Goal: Task Accomplishment & Management: Use online tool/utility

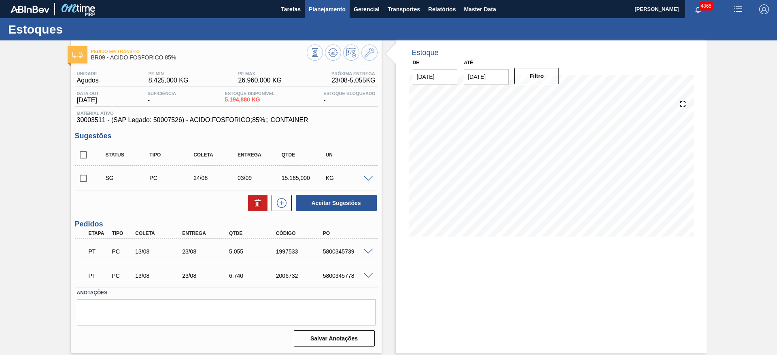
click at [342, 7] on span "Planejamento" at bounding box center [327, 9] width 37 height 10
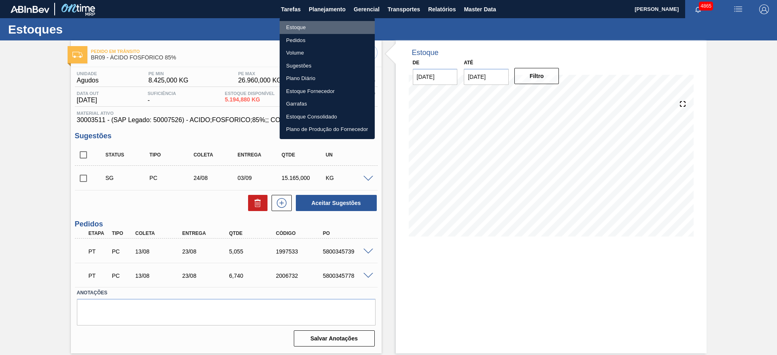
click at [307, 28] on li "Estoque" at bounding box center [327, 27] width 95 height 13
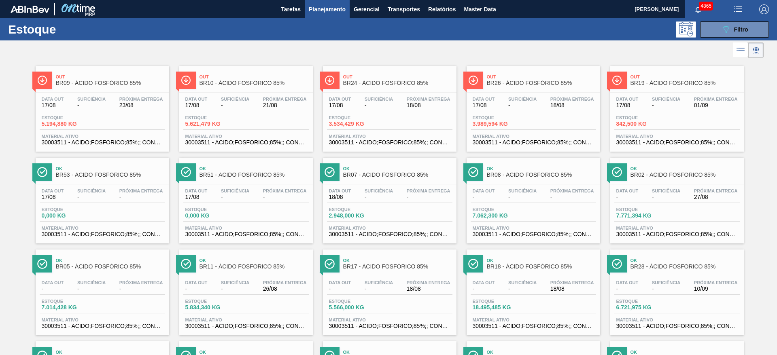
drag, startPoint x: 106, startPoint y: 196, endPoint x: 365, endPoint y: 192, distance: 258.6
click at [735, 29] on span "Filtro" at bounding box center [741, 29] width 14 height 6
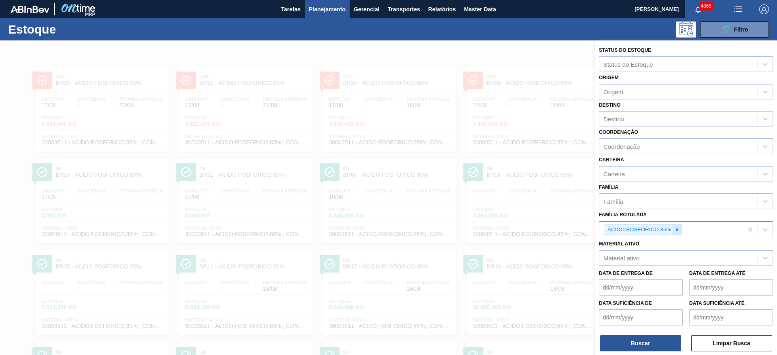
click at [677, 232] on icon at bounding box center [677, 230] width 6 height 6
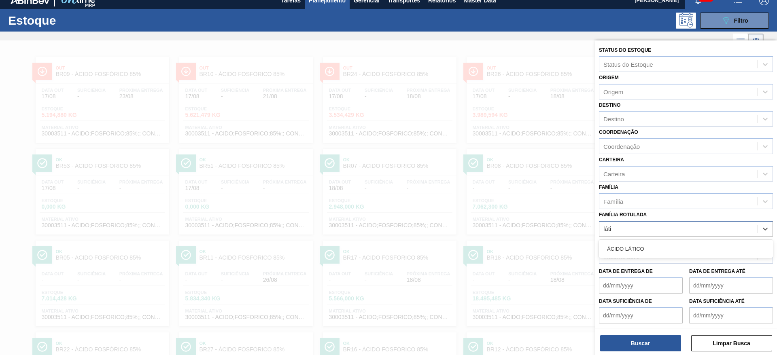
type Rotulada "lático"
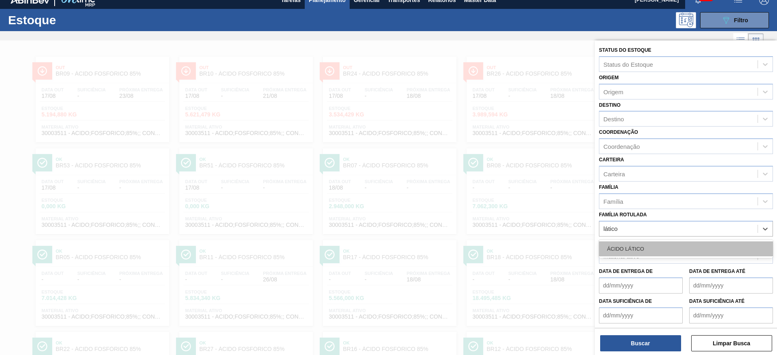
click at [675, 250] on div "ÁCIDO LÁTICO" at bounding box center [686, 249] width 174 height 15
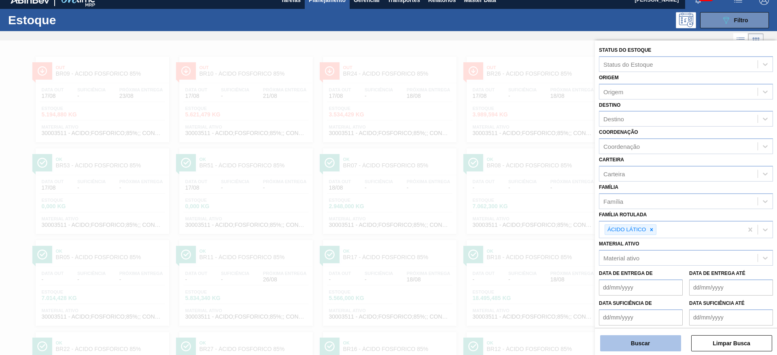
click at [665, 342] on button "Buscar" at bounding box center [640, 343] width 81 height 16
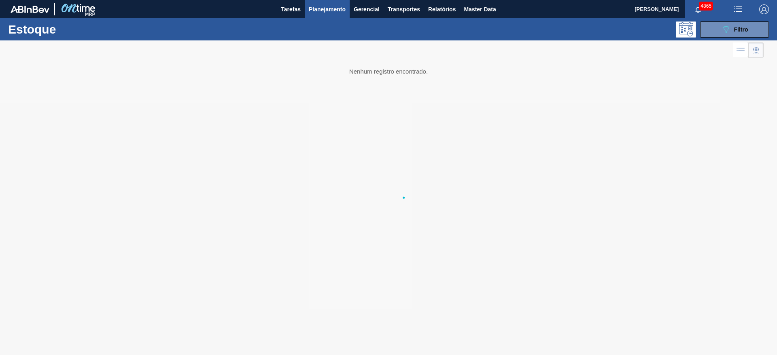
scroll to position [0, 0]
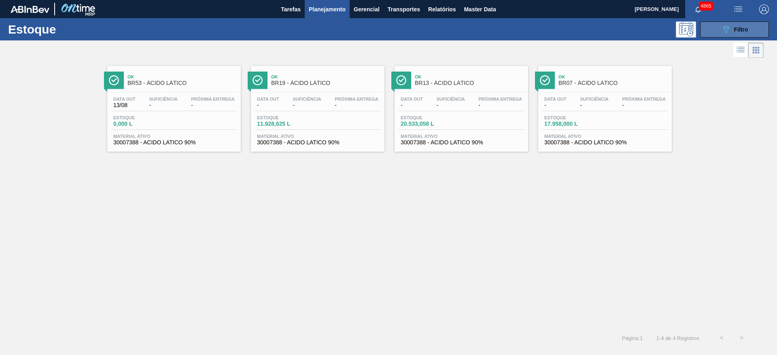
click at [726, 32] on icon at bounding box center [726, 29] width 6 height 7
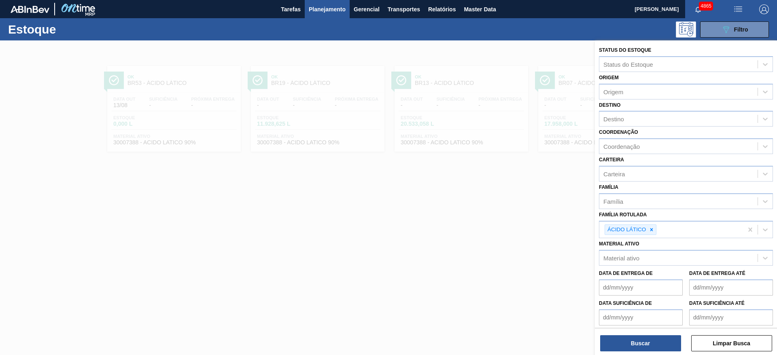
click at [503, 188] on div at bounding box center [388, 217] width 777 height 355
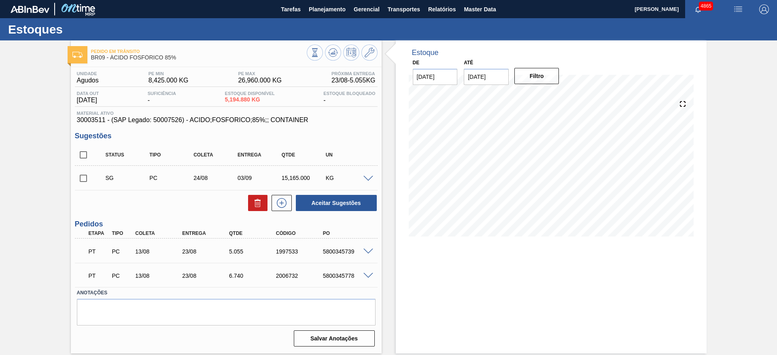
click at [366, 177] on span at bounding box center [368, 179] width 10 height 6
type input "1.685,000"
type input "0,643"
type input "15.165"
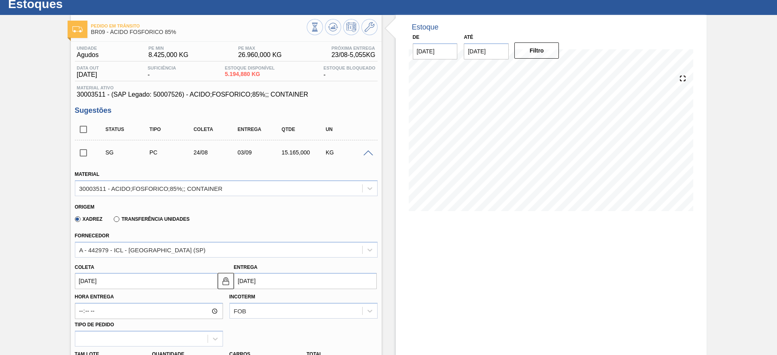
scroll to position [61, 0]
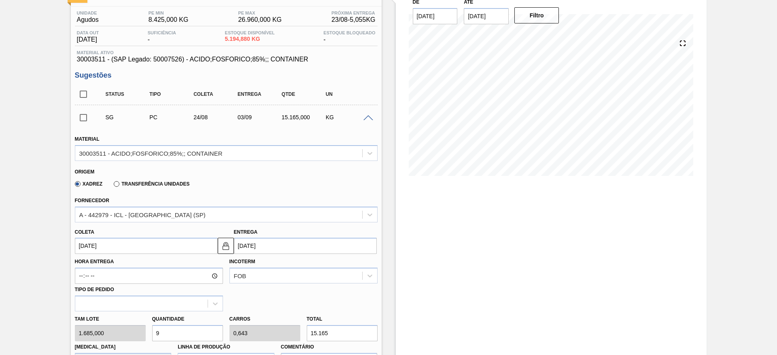
click at [123, 239] on input "24/08/2025" at bounding box center [146, 246] width 143 height 16
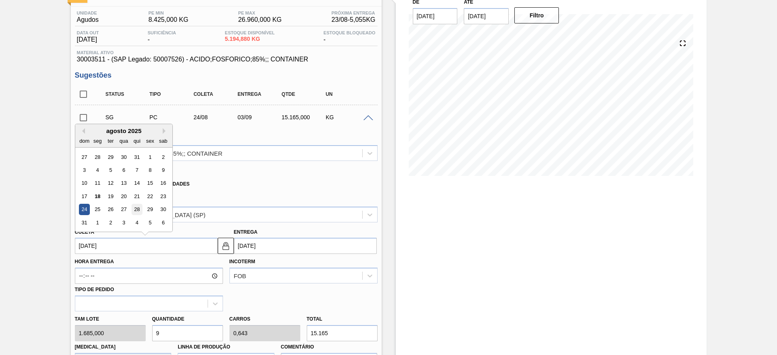
click at [142, 212] on div "28" at bounding box center [136, 209] width 11 height 11
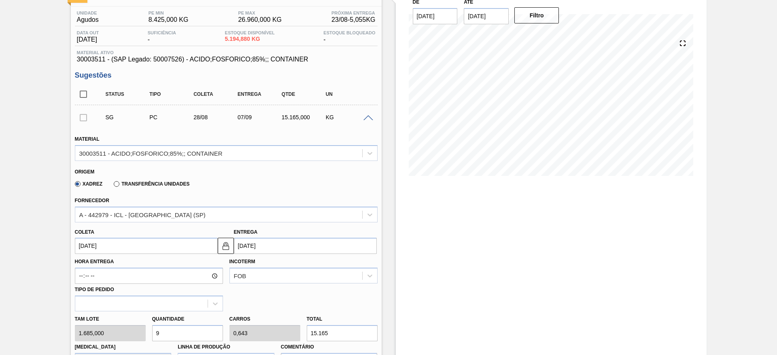
type input "28/08/2025"
type input "07/09/2025"
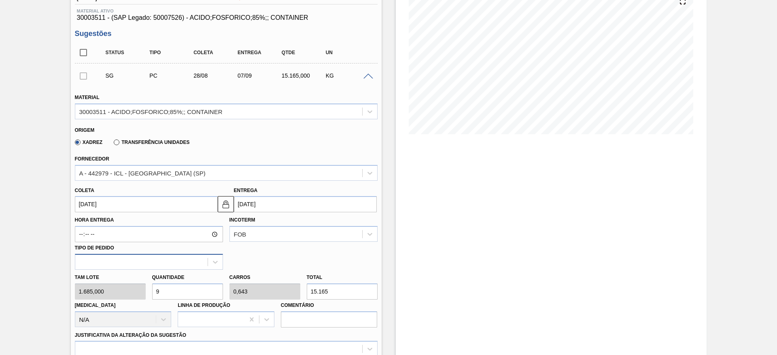
scroll to position [121, 0]
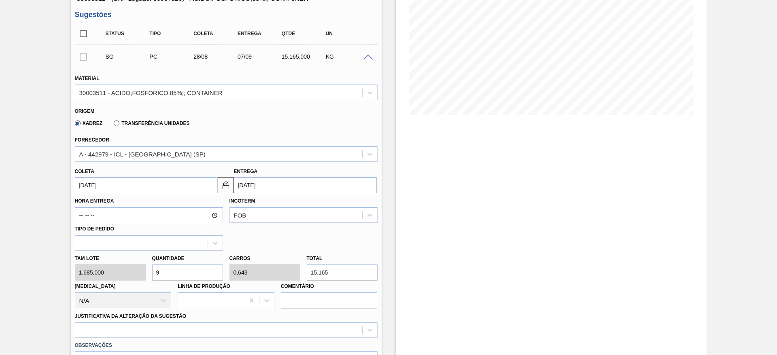
drag, startPoint x: 155, startPoint y: 272, endPoint x: 147, endPoint y: 272, distance: 8.1
click at [147, 272] on div "Tam lote 1.685,000 Quantidade 9 Carros 0,643 Total 15.165 Doca N/A Linha de Pro…" at bounding box center [226, 280] width 309 height 58
type input "6"
type input "0,429"
type input "10.110"
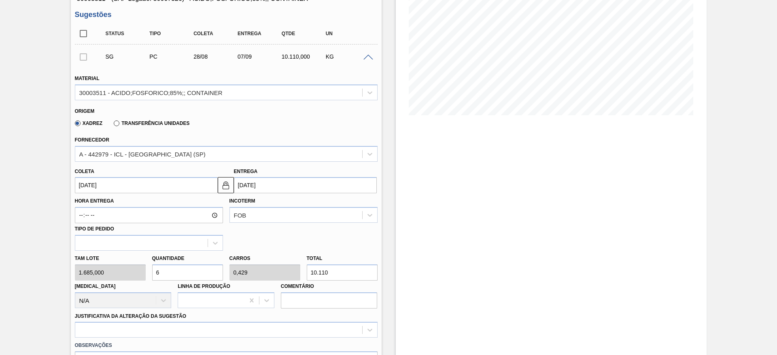
drag, startPoint x: 166, startPoint y: 272, endPoint x: 149, endPoint y: 274, distance: 17.1
click at [149, 274] on div "Quantidade 6" at bounding box center [187, 267] width 77 height 28
type input "5"
type input "0,357"
type input "8.425"
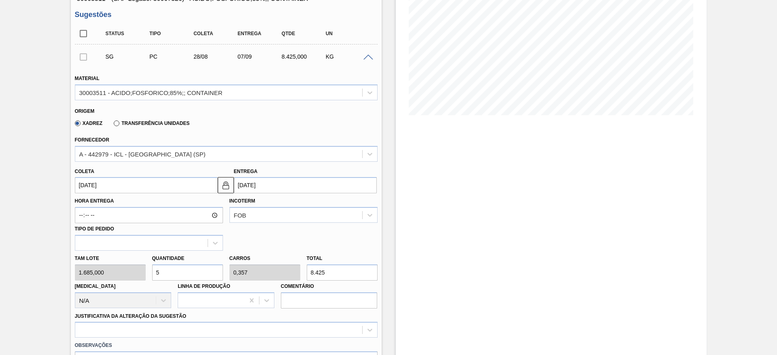
drag, startPoint x: 162, startPoint y: 278, endPoint x: 153, endPoint y: 275, distance: 9.7
click at [153, 275] on input "5" at bounding box center [187, 273] width 71 height 16
type input "4"
type input "0,286"
type input "6.740"
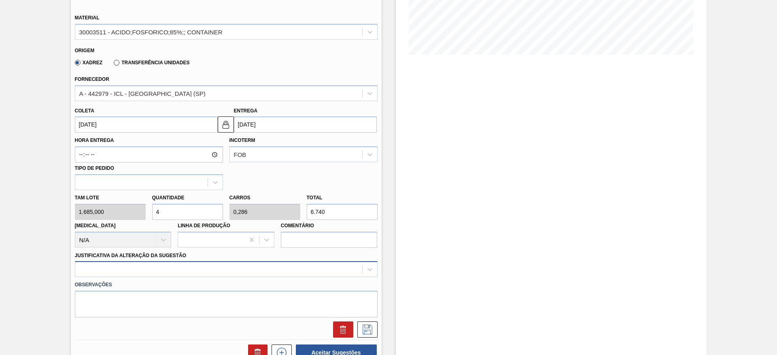
type input "4"
click at [158, 274] on div at bounding box center [226, 269] width 303 height 16
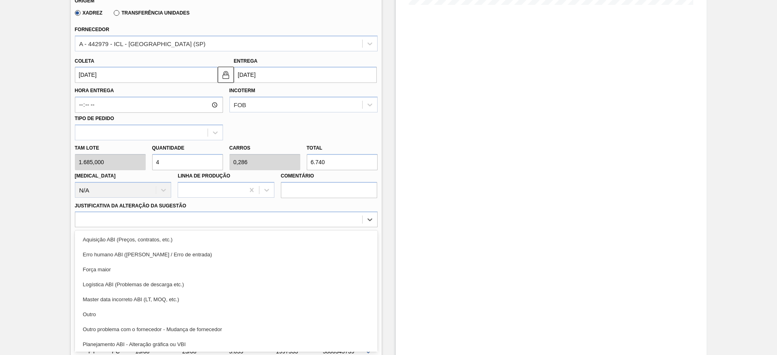
drag, startPoint x: 149, startPoint y: 309, endPoint x: 187, endPoint y: 305, distance: 38.7
click at [149, 309] on div "Outro" at bounding box center [226, 314] width 303 height 15
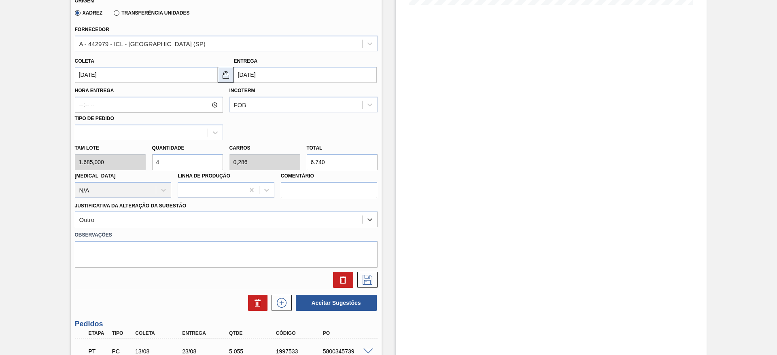
click at [222, 74] on img at bounding box center [226, 75] width 10 height 10
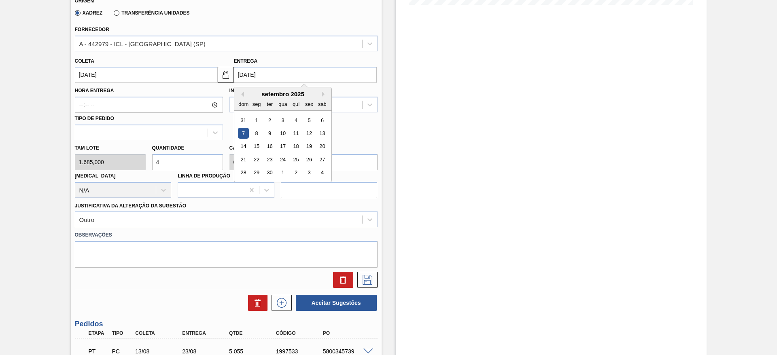
click at [236, 74] on input "07/09/2025" at bounding box center [305, 75] width 143 height 16
click at [285, 123] on div "3" at bounding box center [282, 120] width 11 height 11
type input "[DATE]"
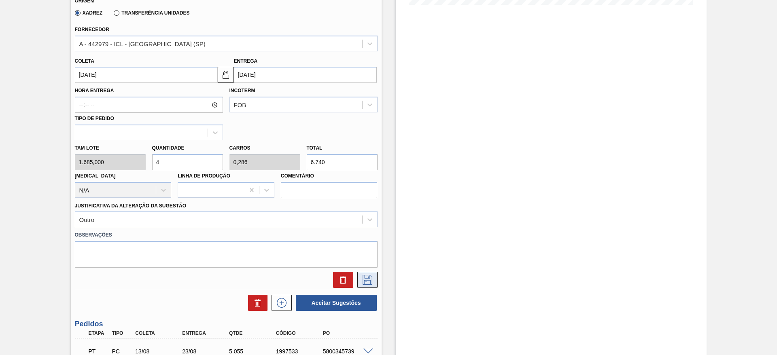
click at [369, 281] on icon at bounding box center [367, 280] width 13 height 10
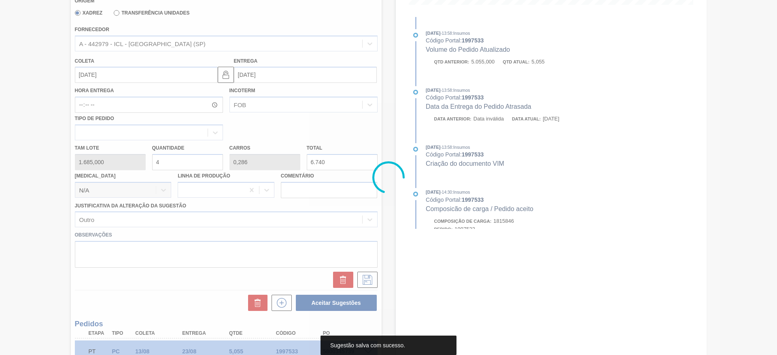
scroll to position [0, 0]
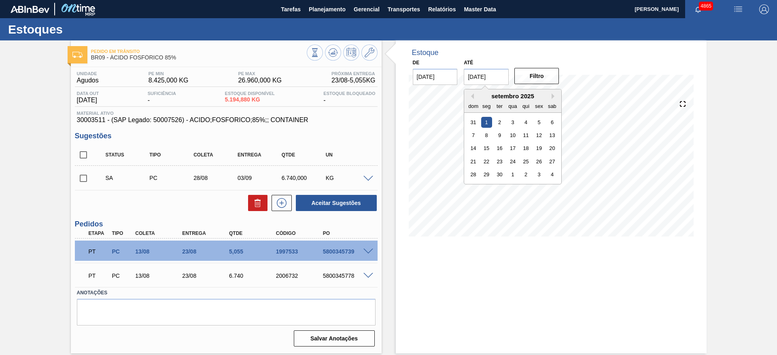
click at [491, 75] on input "[DATE]" at bounding box center [486, 77] width 45 height 16
click at [499, 175] on div "30" at bounding box center [499, 174] width 11 height 11
type input "30/09/2025"
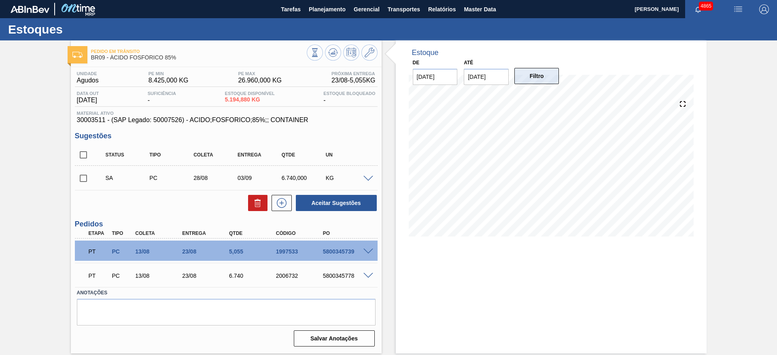
click at [532, 81] on button "Filtro" at bounding box center [536, 76] width 45 height 16
click at [85, 181] on input "checkbox" at bounding box center [83, 178] width 17 height 17
click at [347, 203] on button "Aceitar Sugestões" at bounding box center [336, 203] width 81 height 16
checkbox input "false"
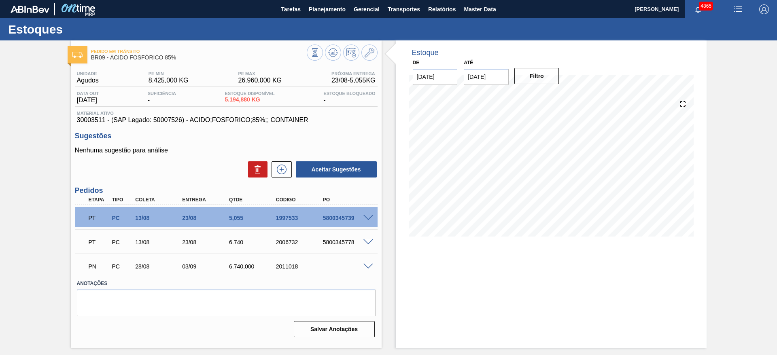
click at [369, 242] on span at bounding box center [368, 243] width 10 height 6
type input "1.685"
type input "0,004"
type input "6,74"
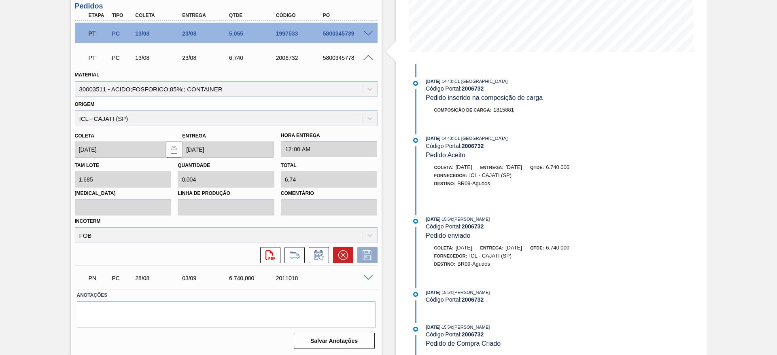
scroll to position [185, 0]
click at [370, 33] on span at bounding box center [368, 33] width 10 height 6
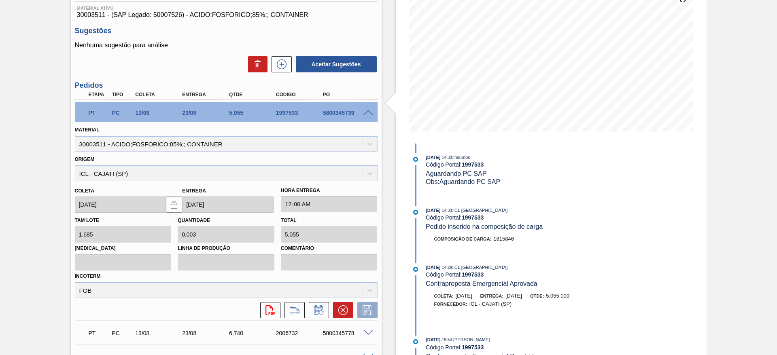
scroll to position [0, 0]
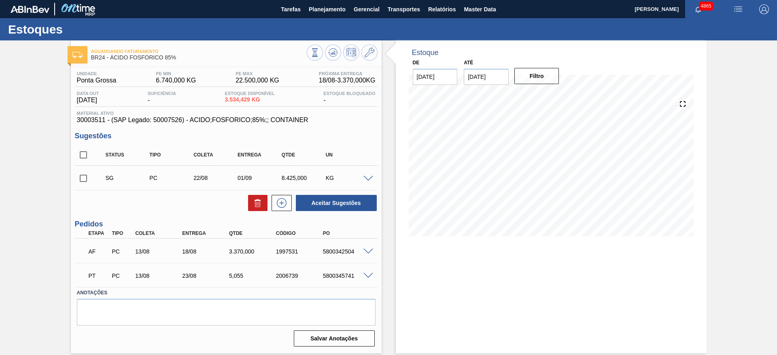
click at [369, 180] on span at bounding box center [368, 179] width 10 height 6
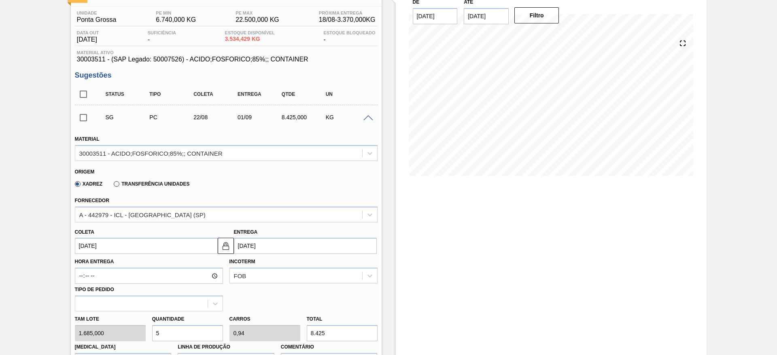
scroll to position [121, 0]
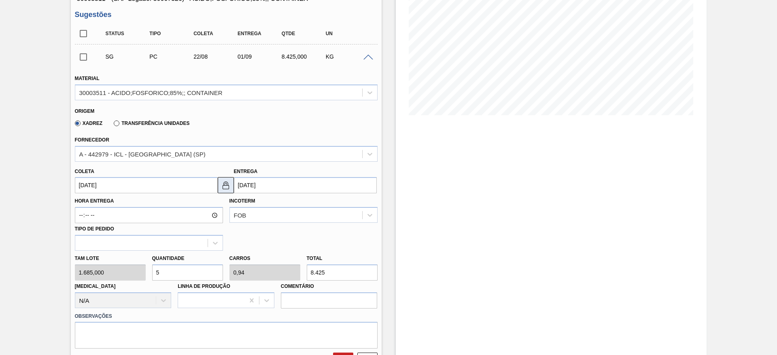
click at [221, 185] on img at bounding box center [226, 185] width 10 height 10
click at [242, 183] on input "[DATE]" at bounding box center [305, 185] width 143 height 16
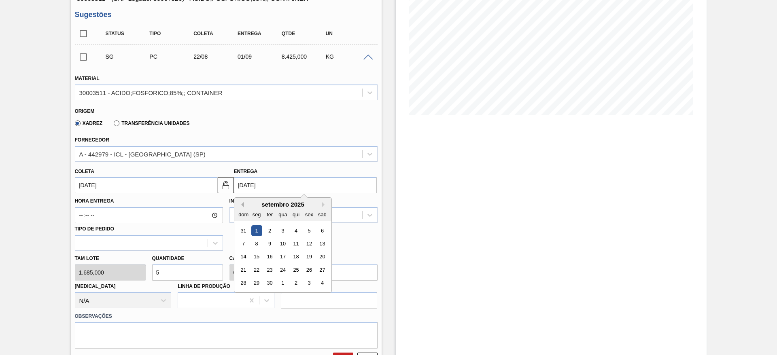
click at [240, 204] on button "Previous Month" at bounding box center [241, 205] width 6 height 6
click at [295, 282] on div "28" at bounding box center [295, 283] width 11 height 11
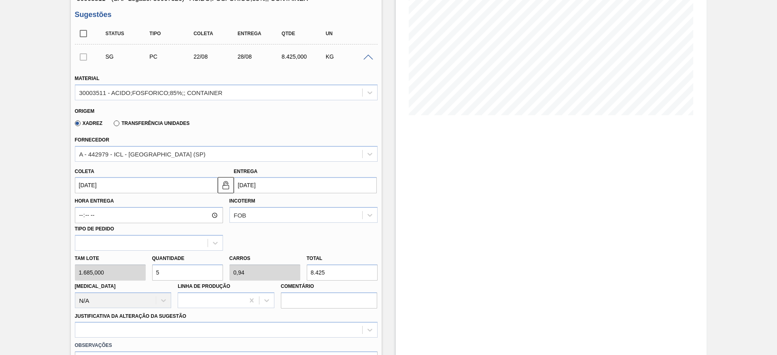
type input "28/08/2025"
click at [200, 182] on input "22/08/2025" at bounding box center [146, 185] width 143 height 16
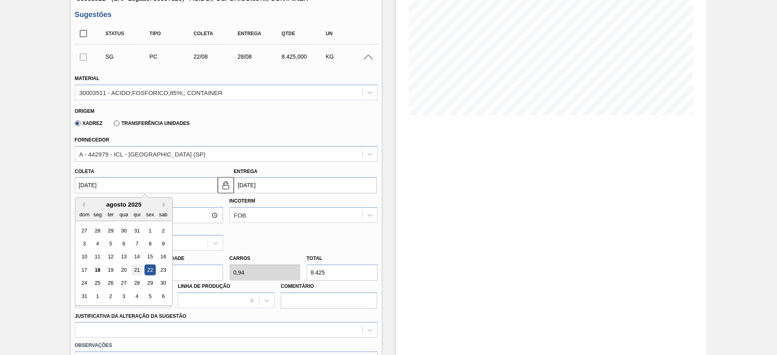
click at [138, 266] on div "21" at bounding box center [136, 270] width 11 height 11
type input "[DATE]"
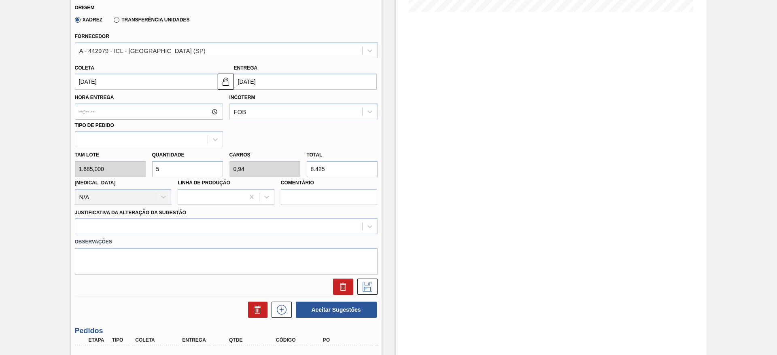
scroll to position [182, 0]
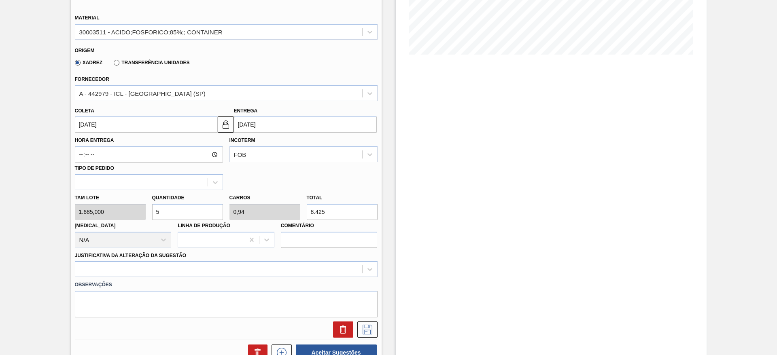
drag, startPoint x: 163, startPoint y: 212, endPoint x: 146, endPoint y: 209, distance: 16.8
click at [146, 209] on div "Tam lote 1.685,000 Quantidade 5 Carros 0,94 Total 8.425 Doca N/A Linha de Produ…" at bounding box center [226, 219] width 309 height 58
type input "3"
type input "0,564"
type input "5.055"
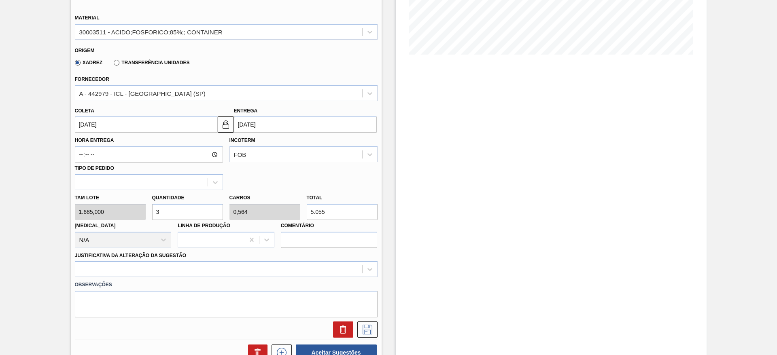
drag, startPoint x: 174, startPoint y: 211, endPoint x: 158, endPoint y: 210, distance: 16.2
click at [158, 210] on input "3" at bounding box center [187, 212] width 71 height 16
type input "3"
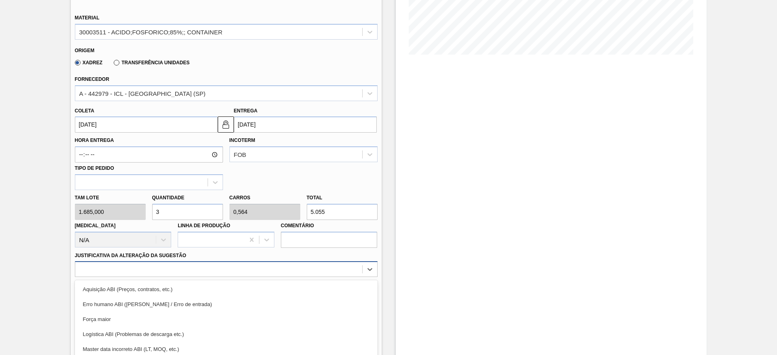
click at [174, 274] on div "option Força maior focused, 3 of 18. 18 results available. Use Up and Down to c…" at bounding box center [226, 269] width 303 height 16
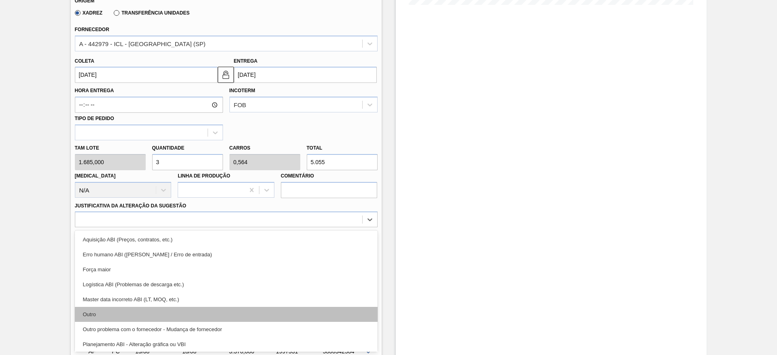
click at [168, 319] on div "Outro" at bounding box center [226, 314] width 303 height 15
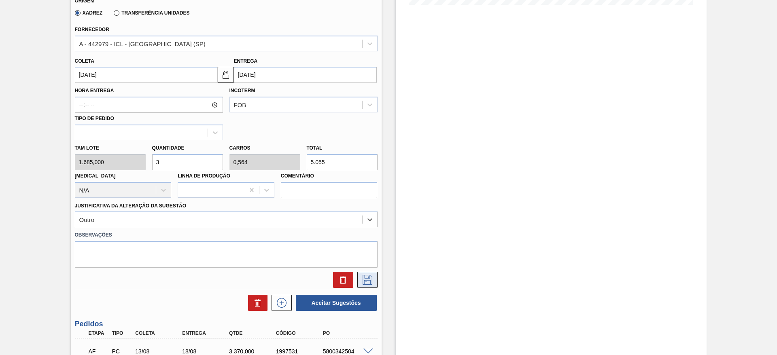
click at [361, 280] on icon at bounding box center [367, 280] width 13 height 10
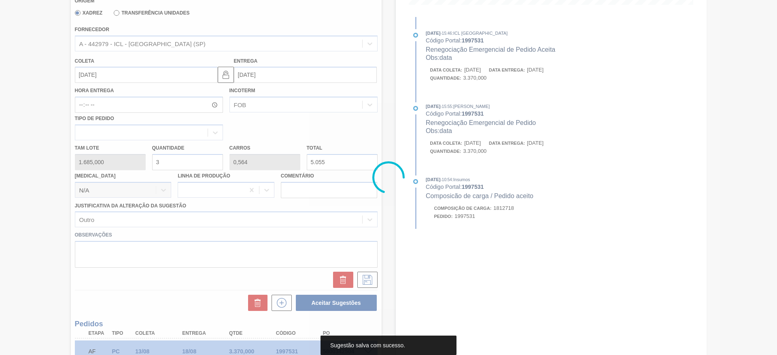
scroll to position [0, 0]
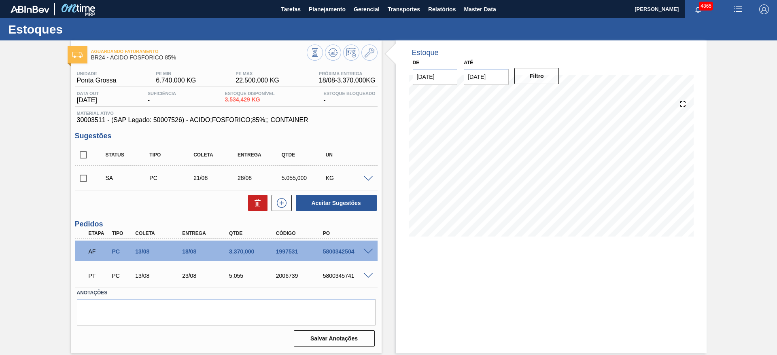
click at [79, 176] on input "checkbox" at bounding box center [83, 178] width 17 height 17
click at [352, 205] on button "Aceitar Sugestões" at bounding box center [336, 203] width 81 height 16
checkbox input "false"
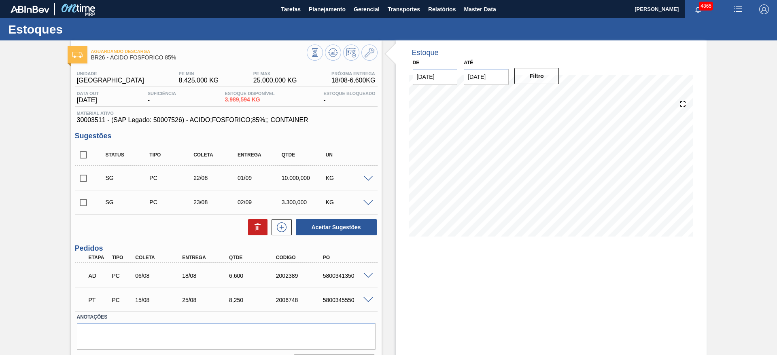
click at [370, 178] on span at bounding box center [368, 179] width 10 height 6
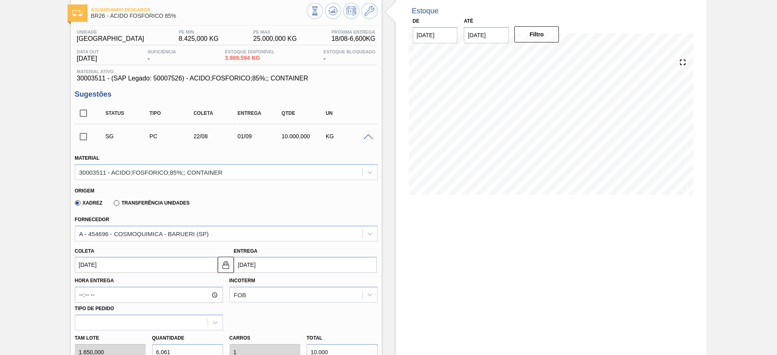
scroll to position [61, 0]
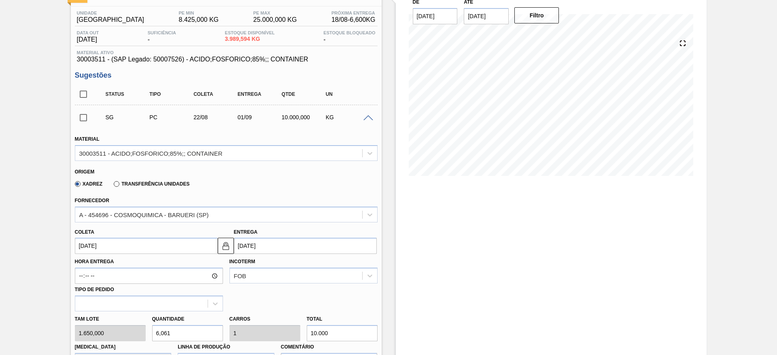
click at [149, 252] on input "[DATE]" at bounding box center [146, 246] width 143 height 16
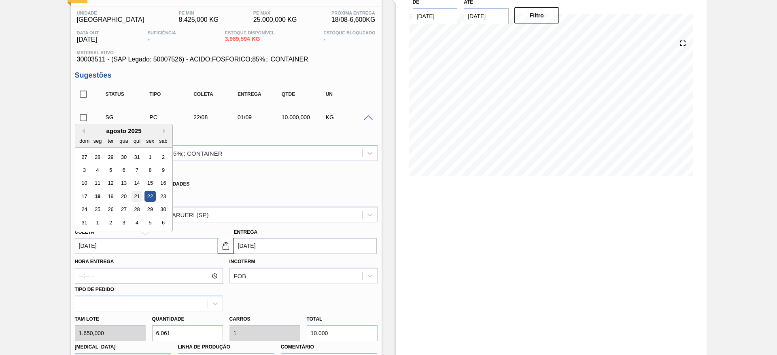
click at [133, 193] on div "21" at bounding box center [136, 196] width 11 height 11
type input "21/08/2025"
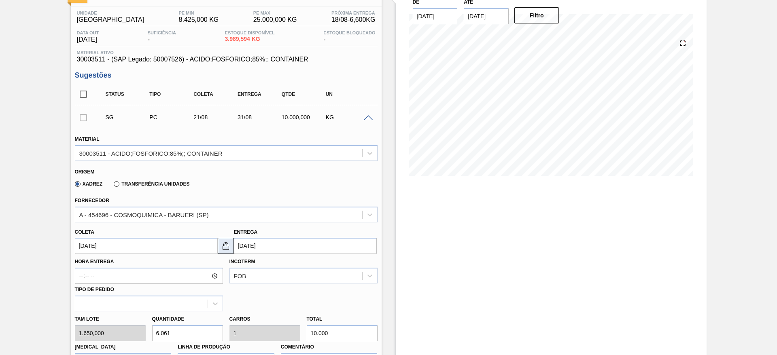
click at [221, 243] on img at bounding box center [226, 246] width 10 height 10
click at [240, 247] on input "31/08/2025" at bounding box center [305, 246] width 143 height 16
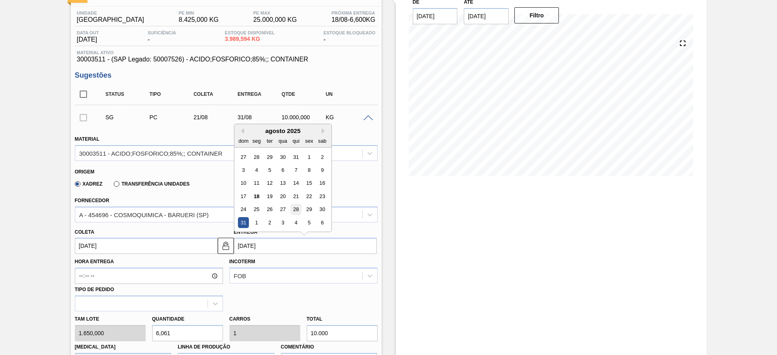
click at [299, 210] on div "28" at bounding box center [295, 209] width 11 height 11
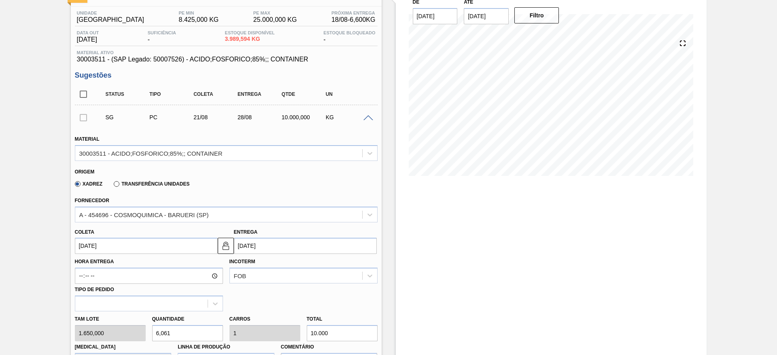
type input "28/08/2025"
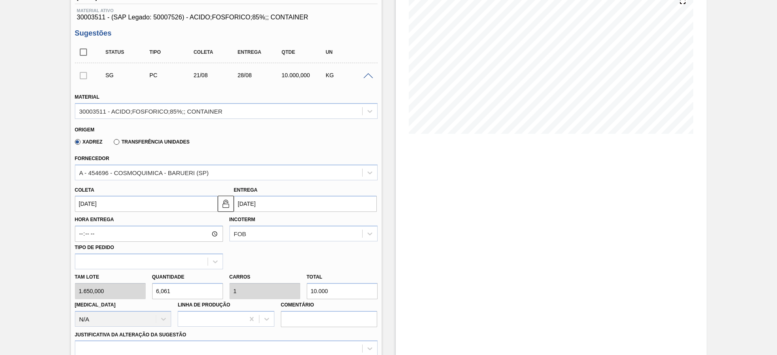
scroll to position [121, 0]
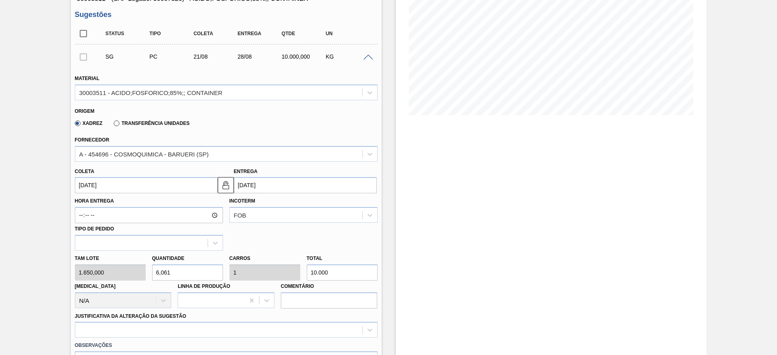
click at [92, 277] on div "Tam lote 1.650,000 Quantidade 6,061 Carros 1 Total 10.000 Doca N/A Linha de Pro…" at bounding box center [226, 280] width 309 height 58
type input "5"
type input "0,825"
type input "8.250"
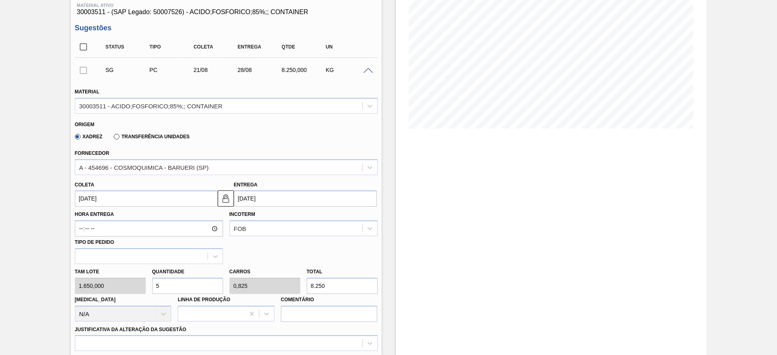
scroll to position [172, 0]
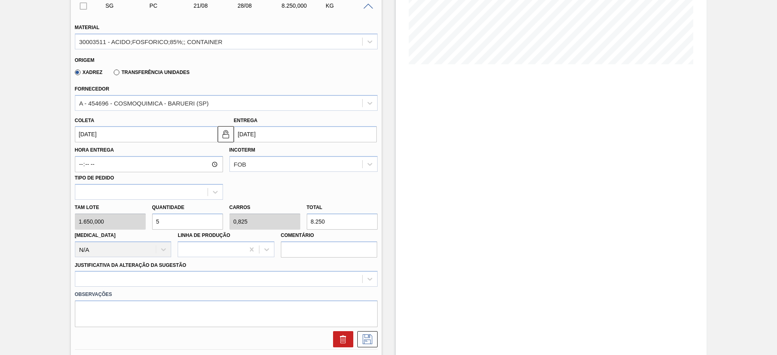
drag, startPoint x: 159, startPoint y: 219, endPoint x: 152, endPoint y: 222, distance: 6.9
click at [152, 221] on input "5" at bounding box center [187, 222] width 71 height 16
type input "4"
type input "0,66"
type input "6.600"
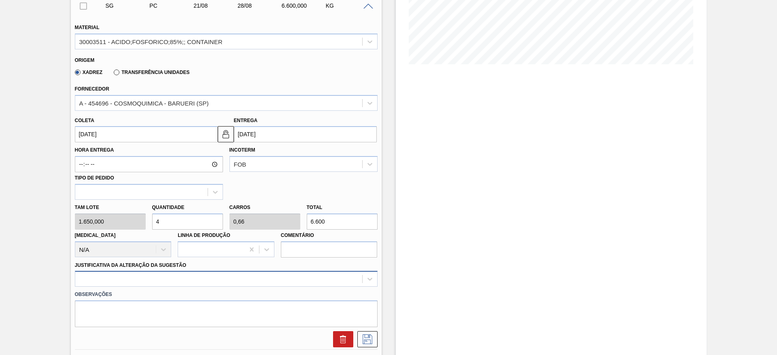
type input "4"
click at [191, 280] on div at bounding box center [226, 279] width 303 height 16
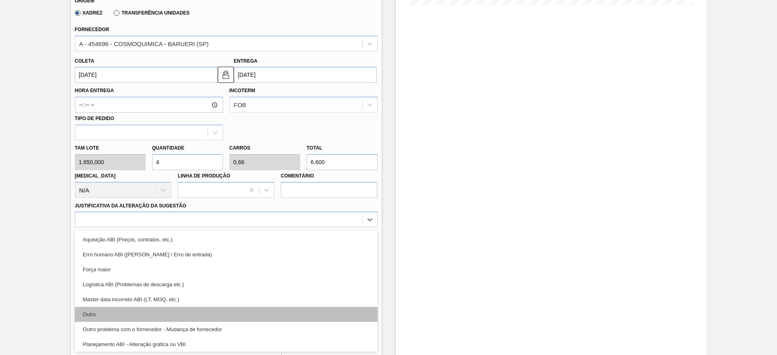
click at [176, 315] on div "Outro" at bounding box center [226, 314] width 303 height 15
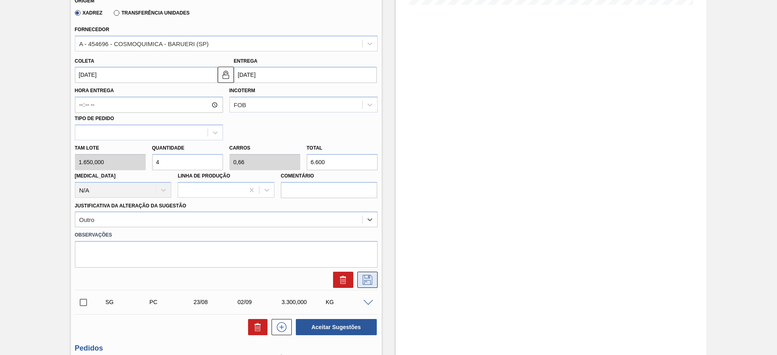
click at [376, 275] on button at bounding box center [367, 280] width 20 height 16
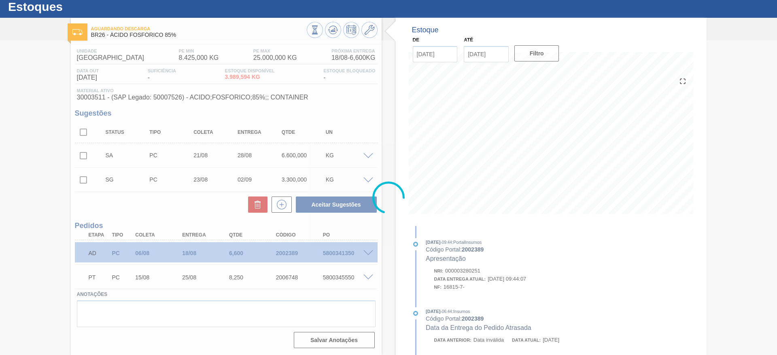
scroll to position [23, 0]
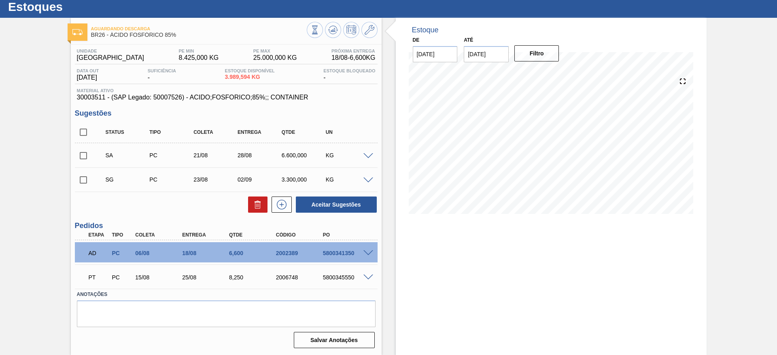
click at [82, 153] on input "checkbox" at bounding box center [83, 155] width 17 height 17
click at [368, 208] on button "Aceitar Sugestões" at bounding box center [336, 205] width 81 height 16
checkbox input "false"
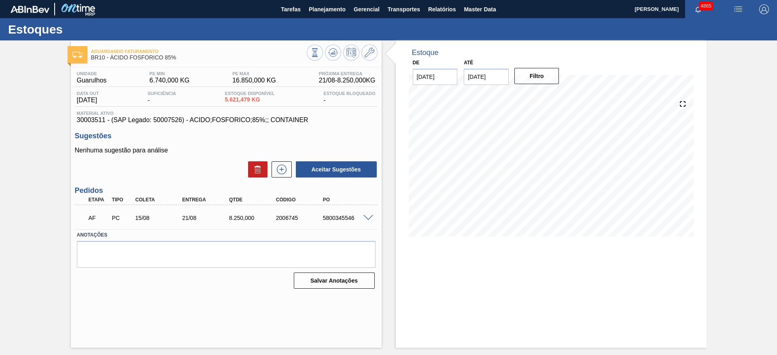
click at [369, 218] on span at bounding box center [368, 218] width 10 height 6
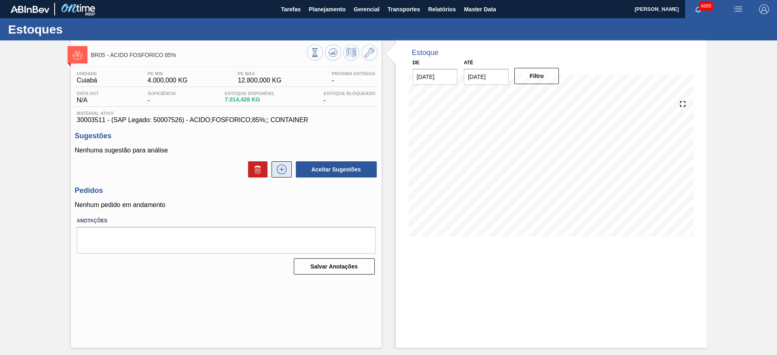
click at [274, 173] on button at bounding box center [282, 169] width 20 height 16
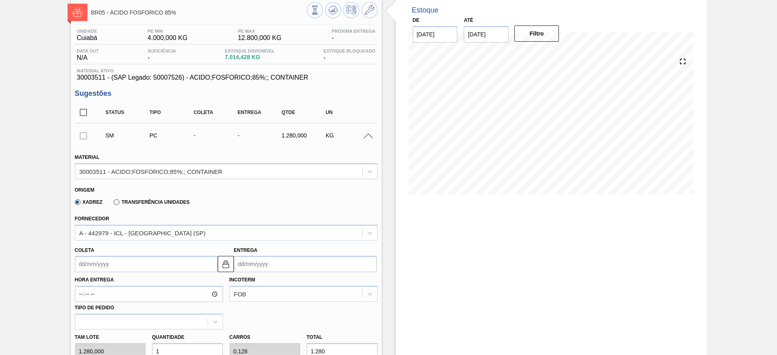
scroll to position [61, 0]
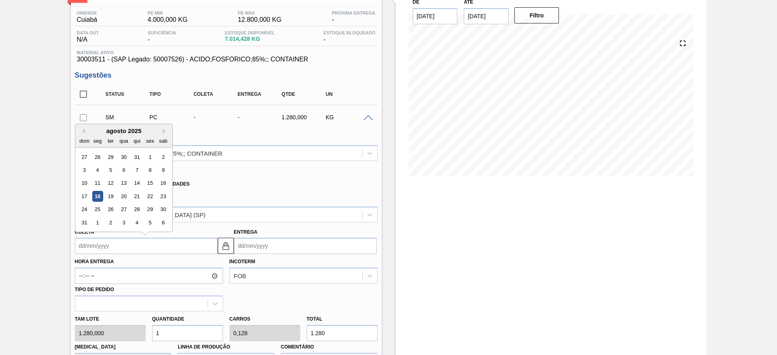
click at [116, 248] on input "Coleta" at bounding box center [146, 246] width 143 height 16
click at [126, 127] on div "agosto 2025" at bounding box center [123, 130] width 97 height 7
click at [140, 195] on div "21" at bounding box center [136, 196] width 11 height 11
type input "21/08/2025"
type input "04/09/2025"
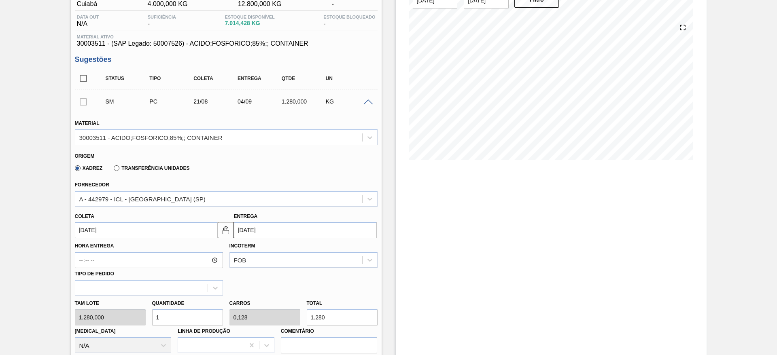
scroll to position [121, 0]
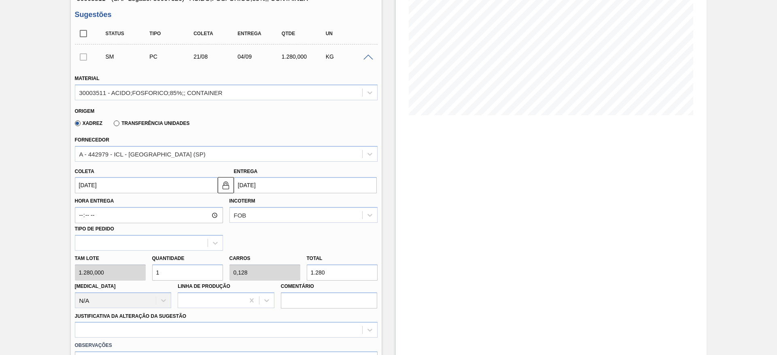
click at [126, 181] on input "21/08/2025" at bounding box center [146, 185] width 143 height 16
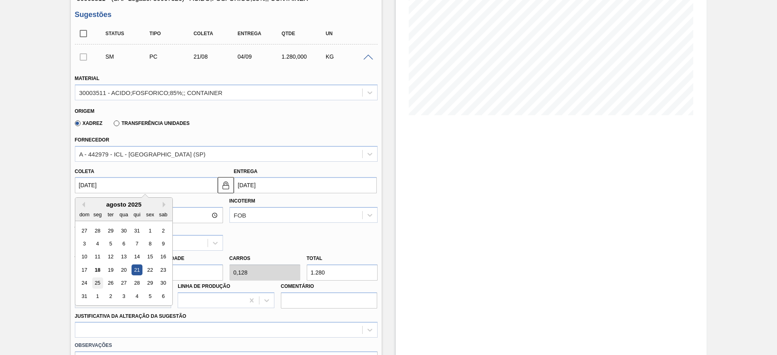
click at [92, 285] on div "25" at bounding box center [97, 283] width 11 height 11
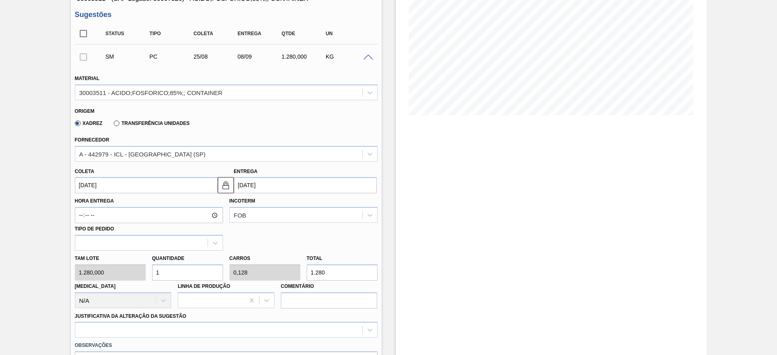
type input "25/08/2025"
type input "08/09/2025"
click at [180, 275] on input "1" at bounding box center [187, 273] width 71 height 16
drag, startPoint x: 176, startPoint y: 273, endPoint x: 151, endPoint y: 268, distance: 24.9
click at [152, 268] on input "1" at bounding box center [187, 273] width 71 height 16
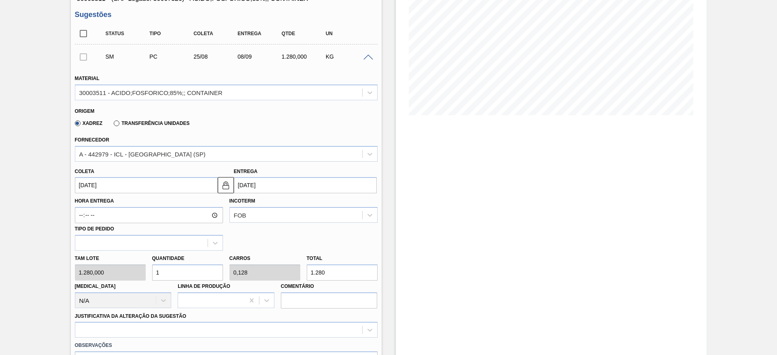
type input "2"
type input "0,256"
type input "2.560"
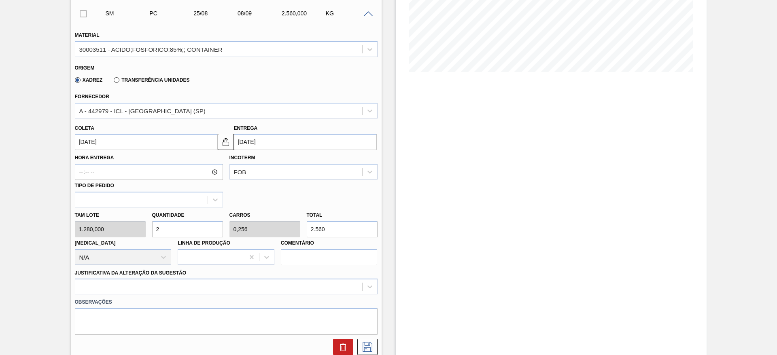
scroll to position [243, 0]
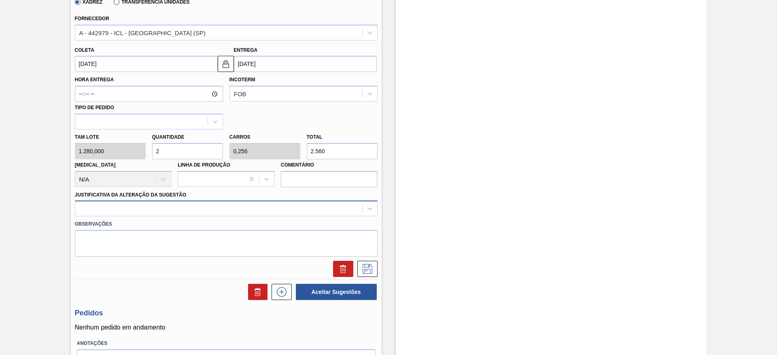
type input "2"
click at [162, 207] on div at bounding box center [218, 209] width 287 height 12
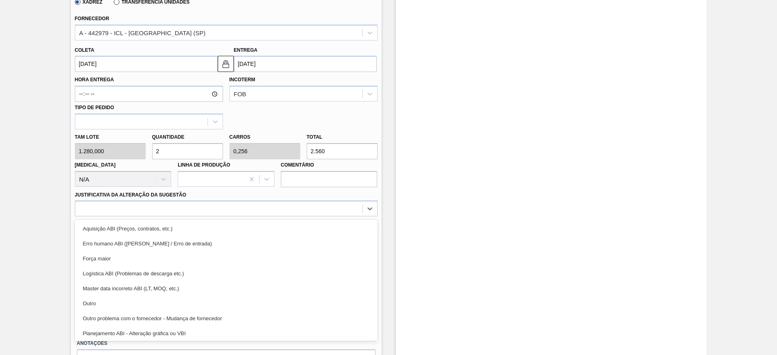
click at [150, 304] on div "Outro" at bounding box center [226, 303] width 303 height 15
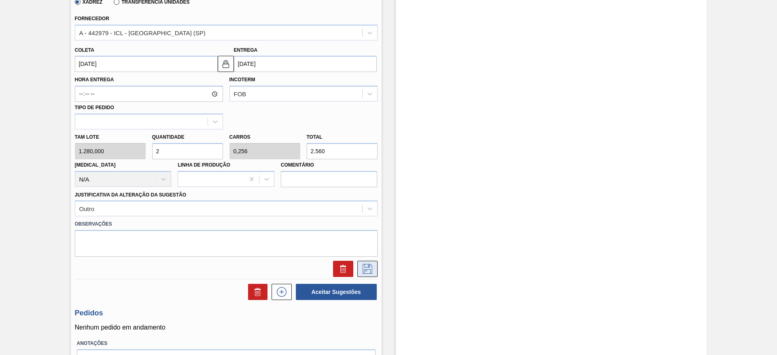
click at [371, 270] on icon at bounding box center [367, 269] width 13 height 10
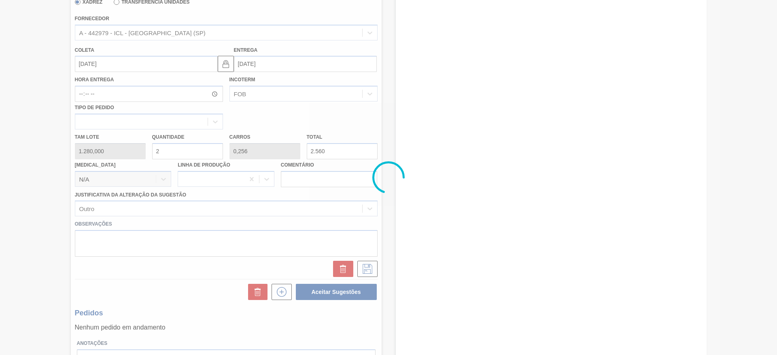
scroll to position [0, 0]
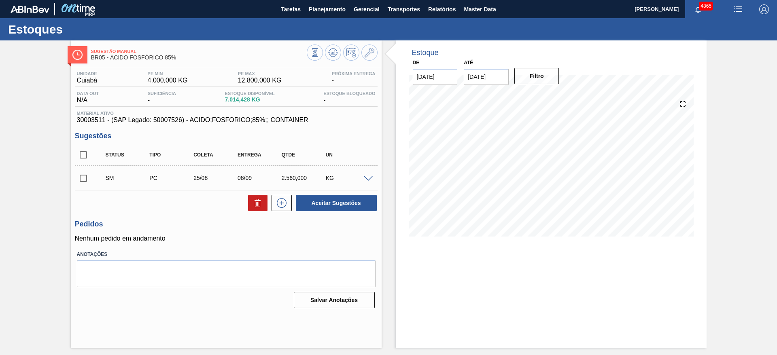
click at [84, 180] on input "checkbox" at bounding box center [83, 178] width 17 height 17
click at [317, 204] on button "Aceitar Sugestões" at bounding box center [336, 203] width 81 height 16
checkbox input "false"
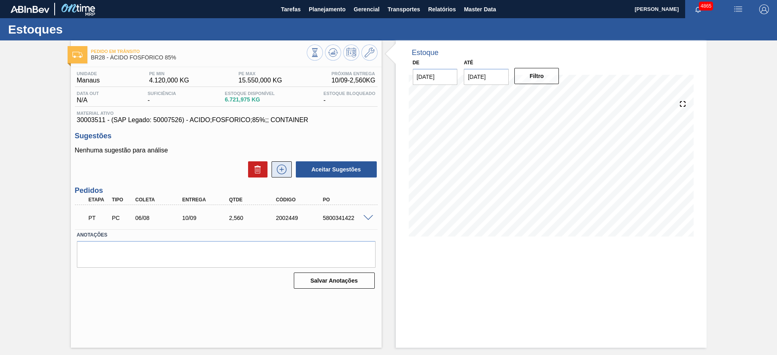
click at [281, 168] on icon at bounding box center [281, 170] width 0 height 4
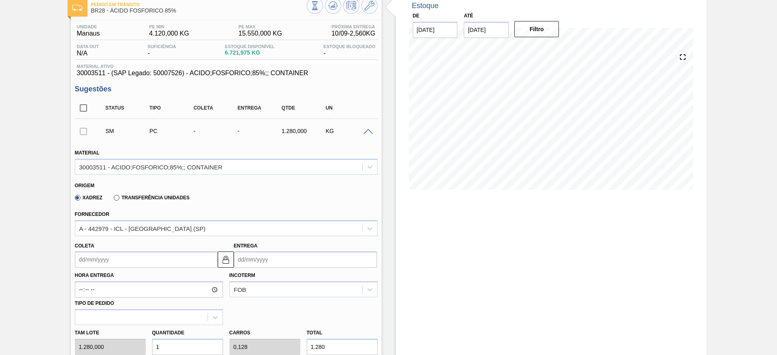
scroll to position [121, 0]
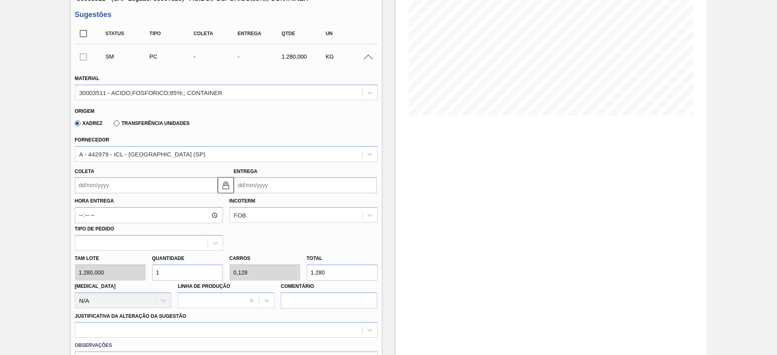
click at [126, 187] on input "Coleta" at bounding box center [146, 185] width 143 height 16
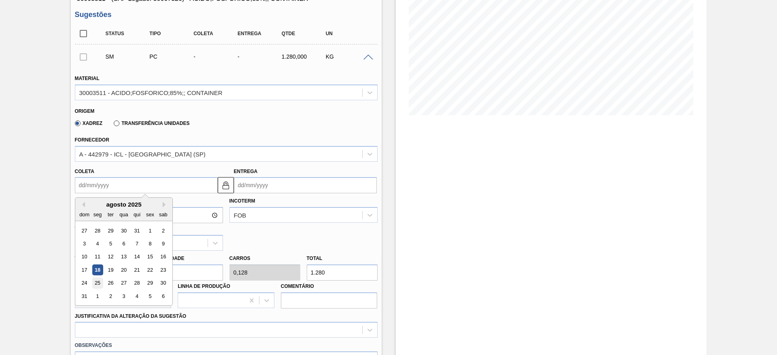
click at [98, 281] on div "25" at bounding box center [97, 283] width 11 height 11
type input "[DATE]"
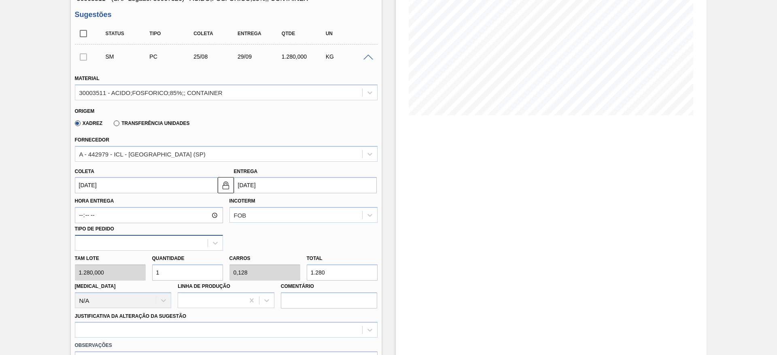
scroll to position [182, 0]
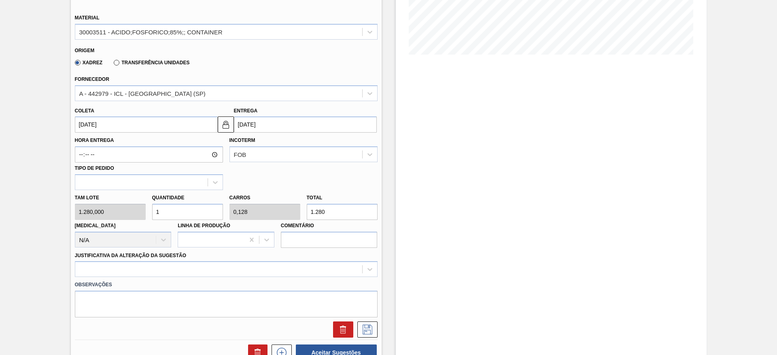
drag, startPoint x: 176, startPoint y: 213, endPoint x: 169, endPoint y: 214, distance: 6.5
click at [169, 214] on input "1" at bounding box center [187, 212] width 71 height 16
drag, startPoint x: 168, startPoint y: 213, endPoint x: 151, endPoint y: 213, distance: 17.4
click at [151, 213] on div "Quantidade 1" at bounding box center [187, 206] width 77 height 28
type input "2"
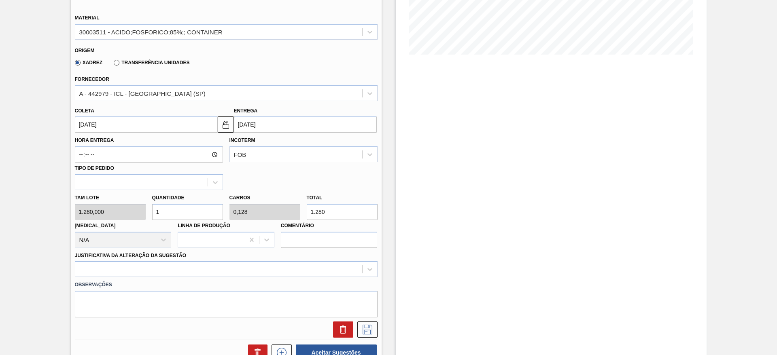
type input "0,256"
type input "2.560"
type input "2"
click at [224, 266] on div at bounding box center [226, 269] width 303 height 16
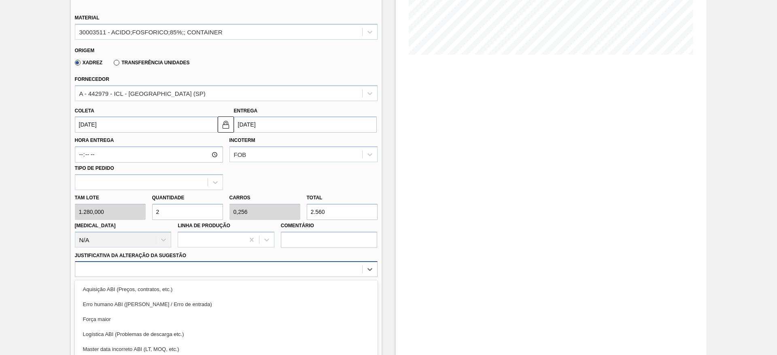
scroll to position [232, 0]
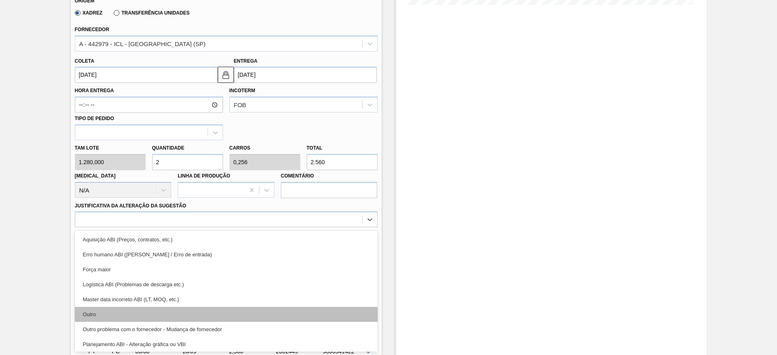
click at [209, 311] on div "Outro" at bounding box center [226, 314] width 303 height 15
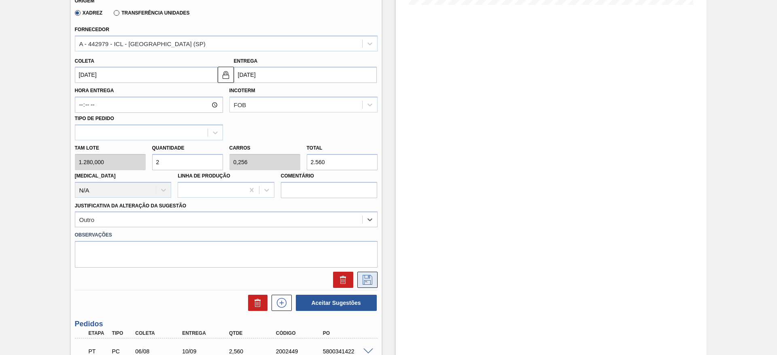
click at [365, 279] on icon at bounding box center [367, 280] width 13 height 10
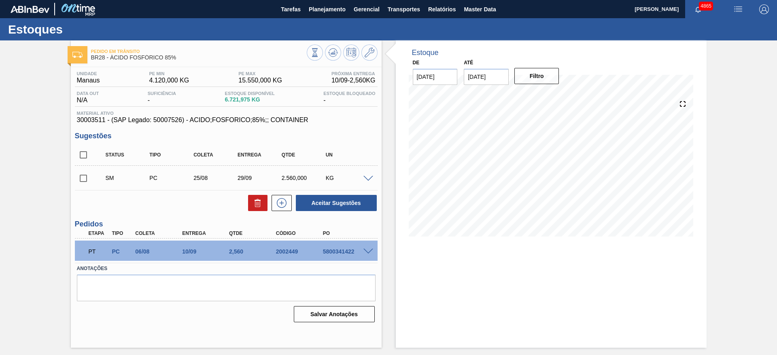
scroll to position [0, 0]
click at [83, 185] on input "checkbox" at bounding box center [83, 178] width 17 height 17
click at [361, 203] on button "Aceitar Sugestões" at bounding box center [336, 203] width 81 height 16
checkbox input "false"
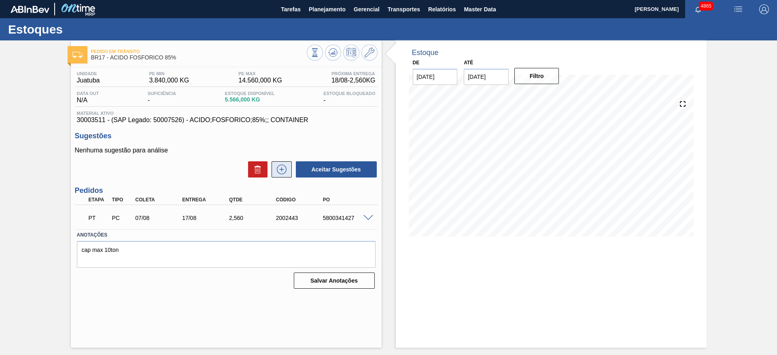
click at [281, 173] on icon at bounding box center [281, 170] width 13 height 10
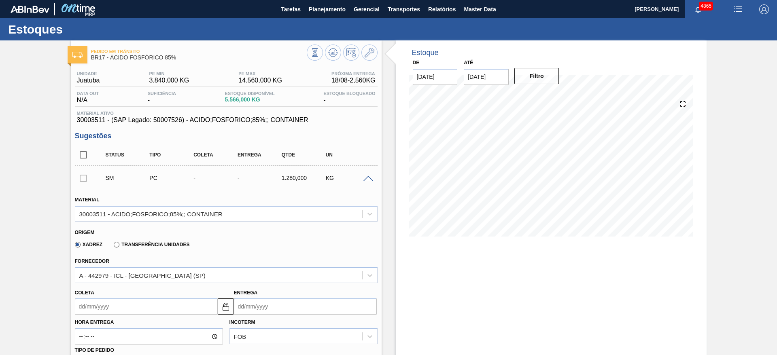
scroll to position [61, 0]
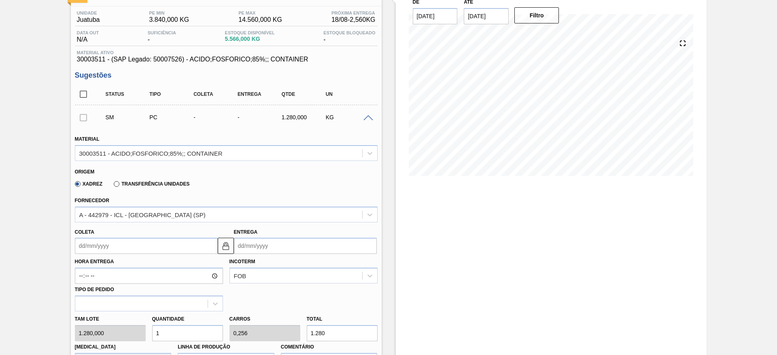
click at [314, 243] on input "Entrega" at bounding box center [305, 246] width 143 height 16
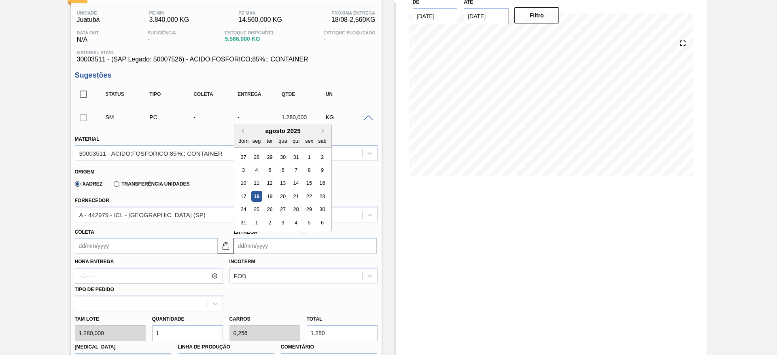
click at [188, 248] on input "Coleta" at bounding box center [146, 246] width 143 height 16
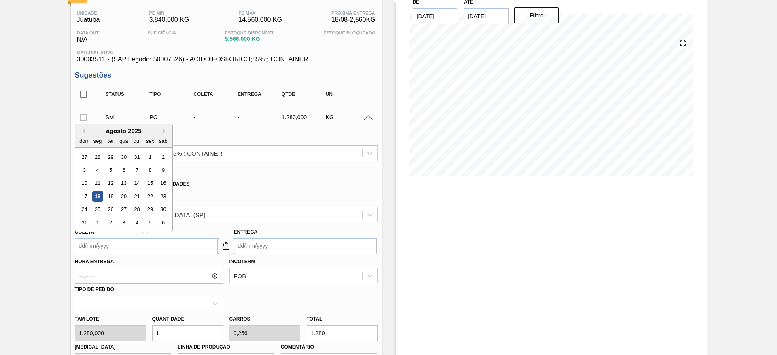
click at [94, 215] on div "24 25 26 27 28 29 30" at bounding box center [124, 209] width 92 height 13
click at [95, 210] on div "25" at bounding box center [97, 209] width 11 height 11
type input "[DATE]"
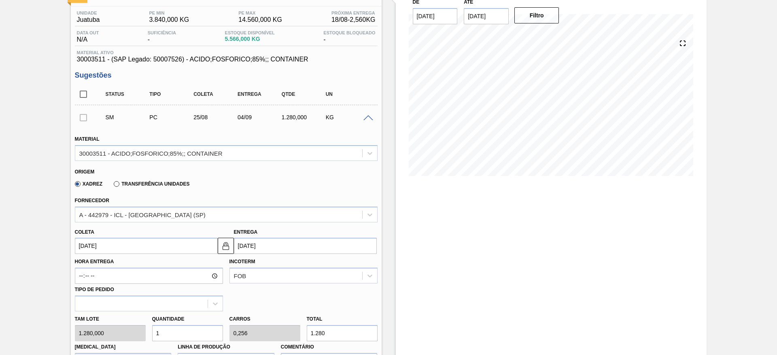
drag, startPoint x: 227, startPoint y: 248, endPoint x: 234, endPoint y: 248, distance: 7.7
click at [227, 248] on img at bounding box center [226, 246] width 10 height 10
click at [251, 248] on input "[DATE]" at bounding box center [305, 246] width 143 height 16
click at [264, 171] on div "2" at bounding box center [269, 170] width 11 height 11
type input "[DATE]"
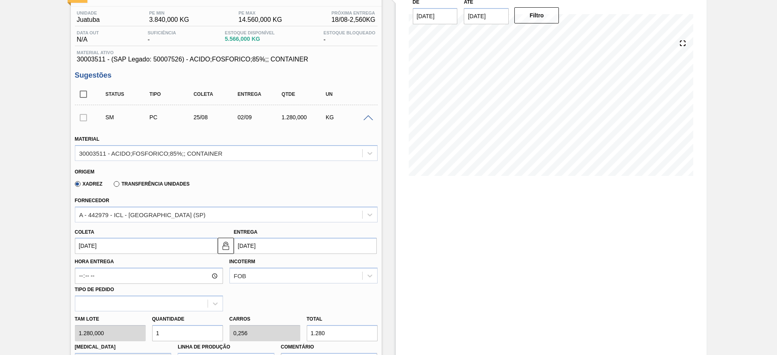
click at [189, 330] on input "1" at bounding box center [187, 333] width 71 height 16
drag, startPoint x: 167, startPoint y: 333, endPoint x: 149, endPoint y: 330, distance: 18.1
click at [149, 330] on div "Quantidade 1" at bounding box center [187, 328] width 77 height 28
type input "2"
type input "0,512"
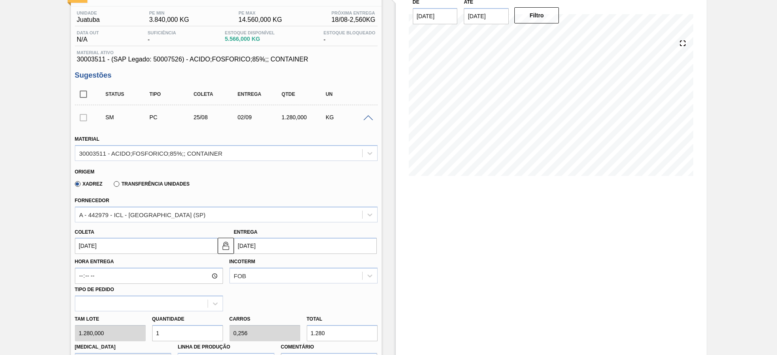
type input "2.560"
drag, startPoint x: 158, startPoint y: 330, endPoint x: 150, endPoint y: 331, distance: 8.3
click at [150, 331] on div "Quantidade 2" at bounding box center [187, 328] width 77 height 28
type input "3"
type input "0,768"
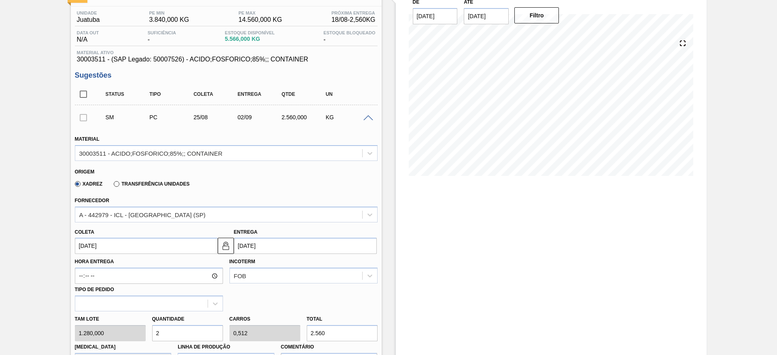
type input "3.840"
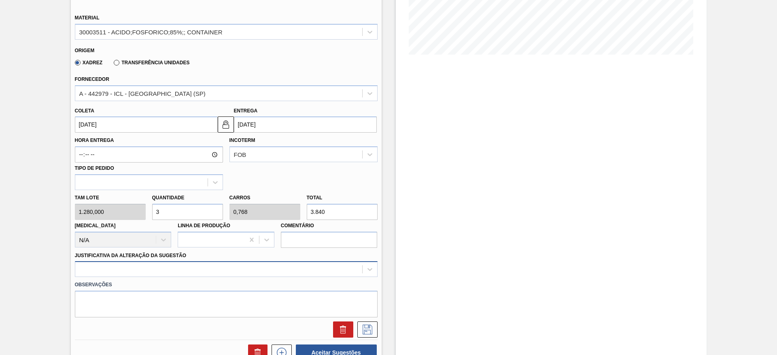
type input "3"
click at [235, 270] on div at bounding box center [226, 269] width 303 height 16
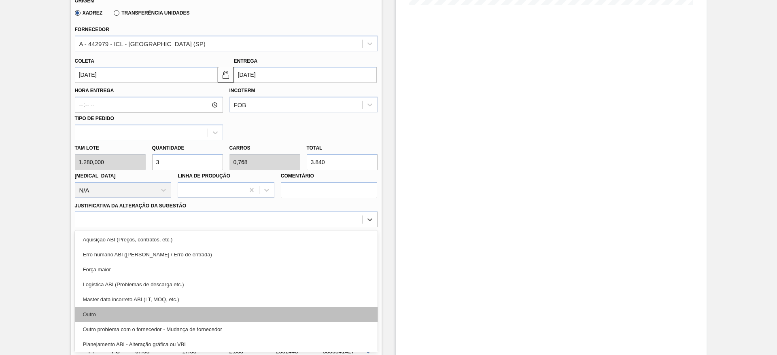
click at [228, 312] on div "Outro" at bounding box center [226, 314] width 303 height 15
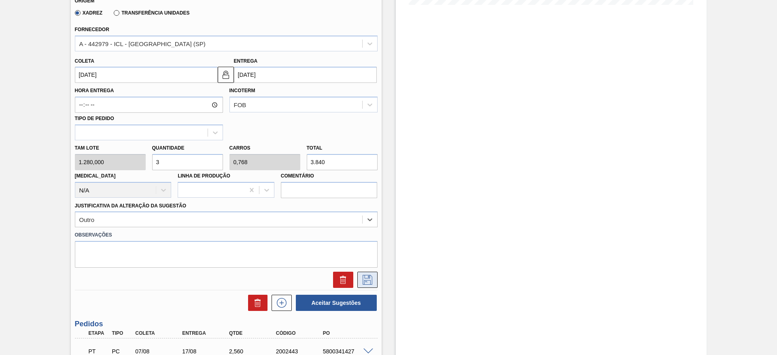
click at [364, 279] on icon at bounding box center [367, 280] width 13 height 10
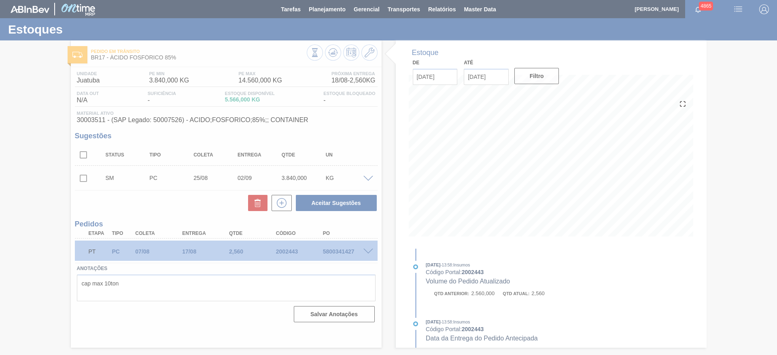
scroll to position [0, 0]
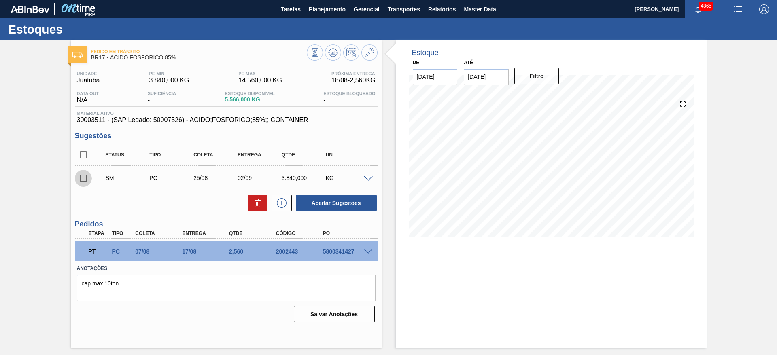
click at [81, 182] on input "checkbox" at bounding box center [83, 178] width 17 height 17
click at [342, 200] on button "Aceitar Sugestões" at bounding box center [336, 203] width 81 height 16
checkbox input "false"
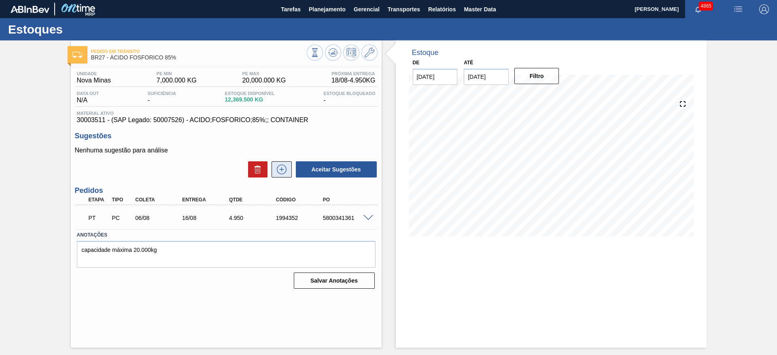
click at [285, 174] on button at bounding box center [282, 169] width 20 height 16
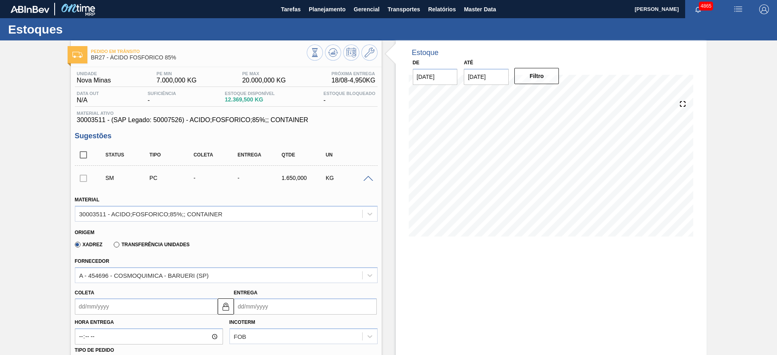
click at [125, 312] on input "Coleta" at bounding box center [146, 307] width 143 height 16
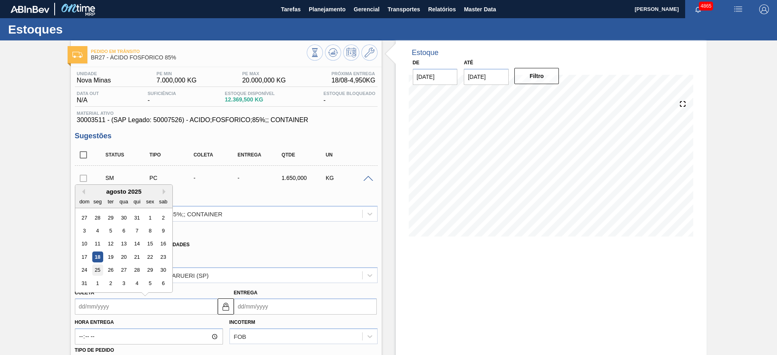
click at [99, 265] on div "25" at bounding box center [97, 270] width 11 height 11
type input "[DATE]"
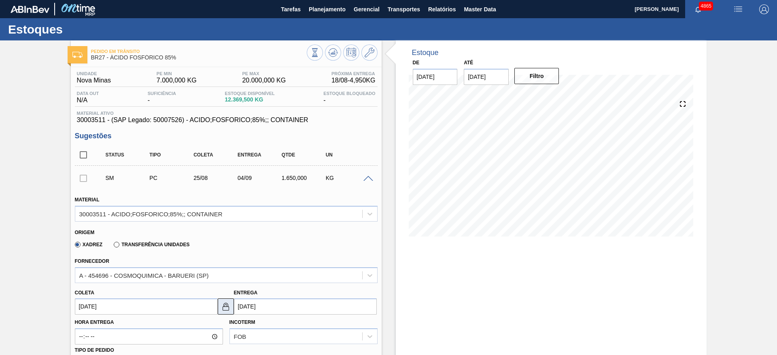
click at [229, 310] on img at bounding box center [226, 307] width 10 height 10
click at [241, 308] on input "[DATE]" at bounding box center [305, 307] width 143 height 16
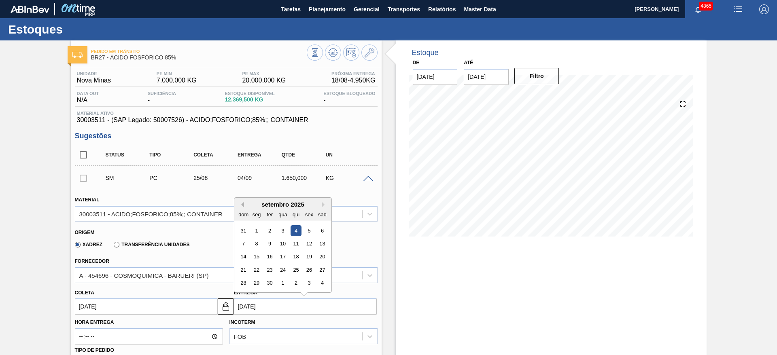
click at [239, 206] on button "Previous Month" at bounding box center [241, 205] width 6 height 6
click at [264, 298] on div "2" at bounding box center [269, 296] width 11 height 11
type input "[DATE]"
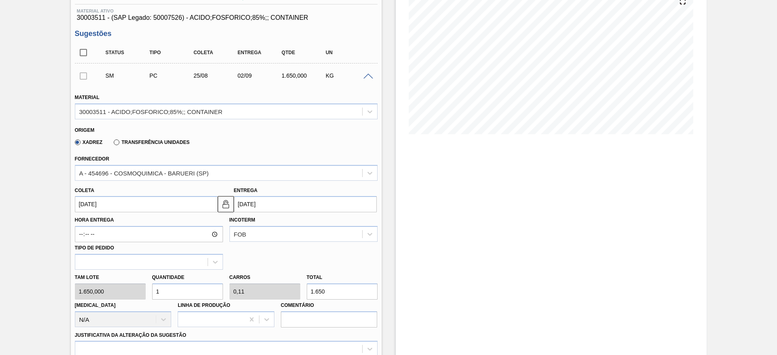
scroll to position [121, 0]
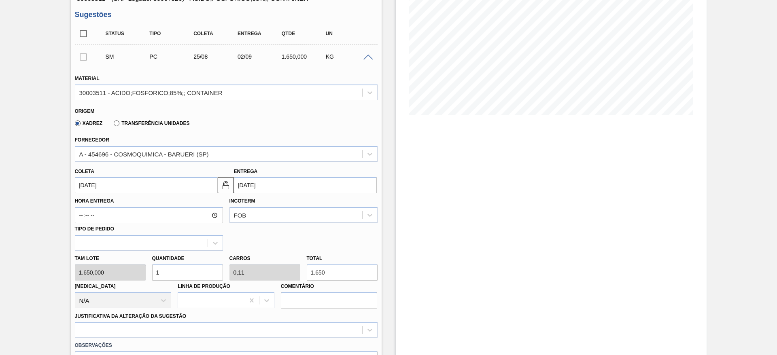
drag, startPoint x: 165, startPoint y: 269, endPoint x: 147, endPoint y: 275, distance: 18.6
click at [147, 275] on div "Tam lote 1.650,000 Quantidade 1 Carros 0,11 Total 1.650 Doca N/A Linha de Produ…" at bounding box center [226, 280] width 309 height 58
type input "4"
type input "0,44"
type input "6.600"
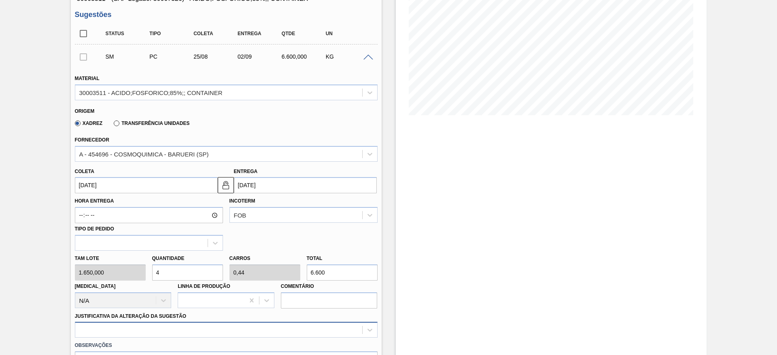
click at [212, 323] on div at bounding box center [226, 330] width 303 height 16
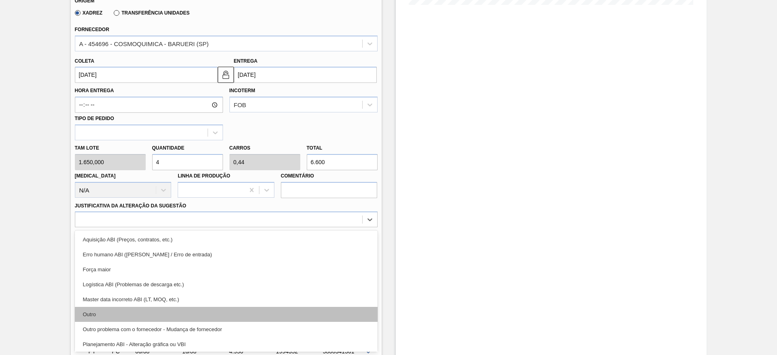
click at [203, 318] on div "Outro" at bounding box center [226, 314] width 303 height 15
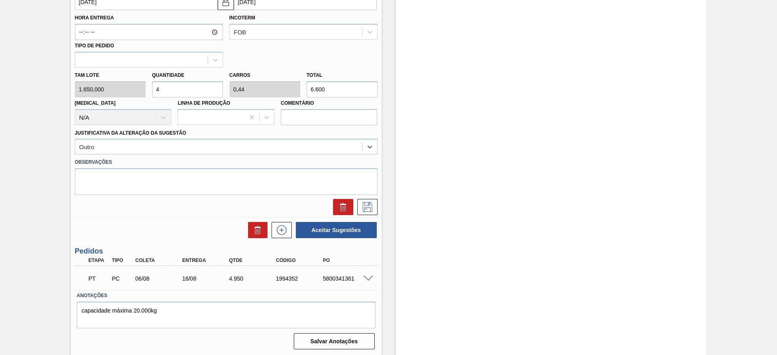
scroll to position [306, 0]
click at [375, 207] on button at bounding box center [367, 206] width 20 height 16
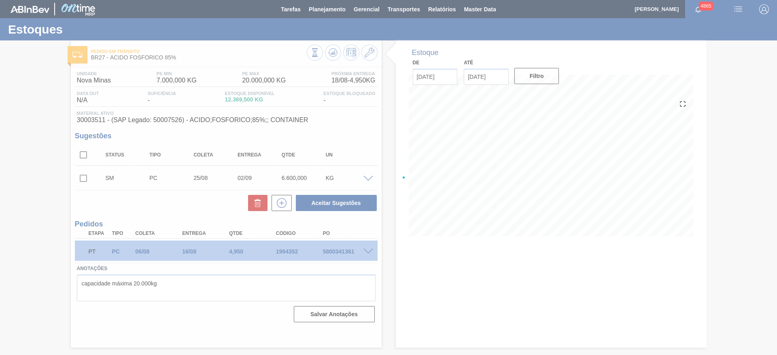
scroll to position [0, 0]
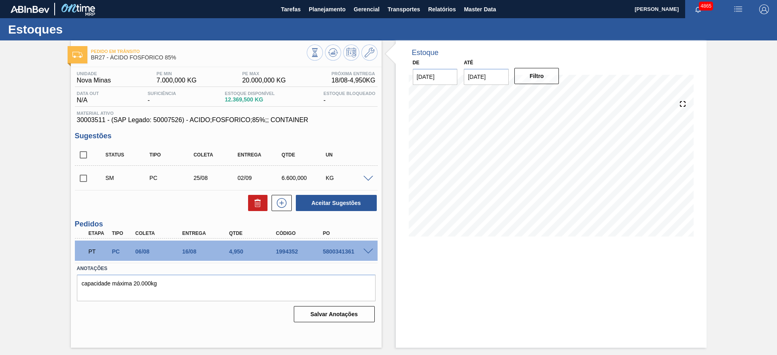
click at [367, 178] on span at bounding box center [368, 179] width 10 height 6
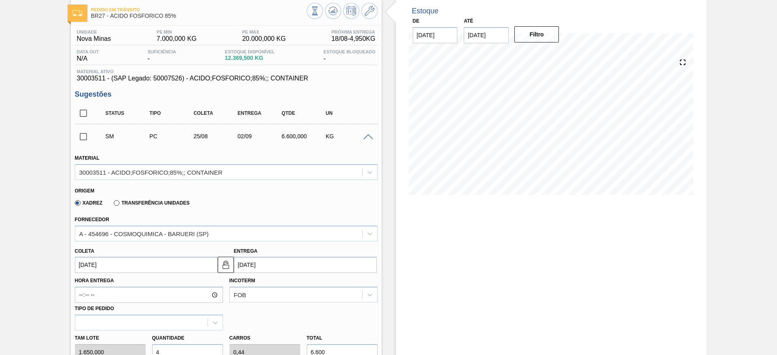
scroll to position [61, 0]
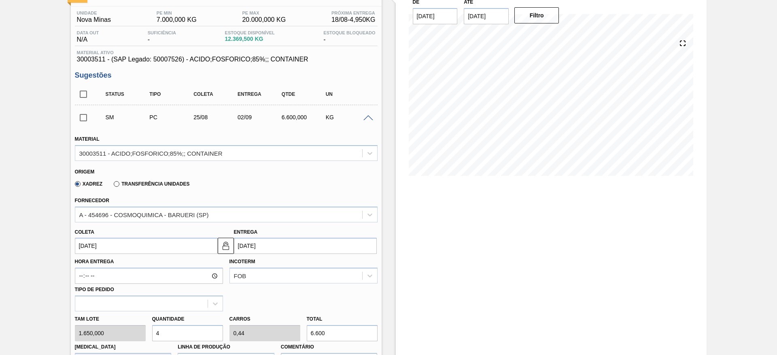
drag, startPoint x: 171, startPoint y: 333, endPoint x: 153, endPoint y: 335, distance: 17.5
click at [153, 335] on input "4" at bounding box center [187, 333] width 71 height 16
type input "3"
type input "0,33"
type input "4.950"
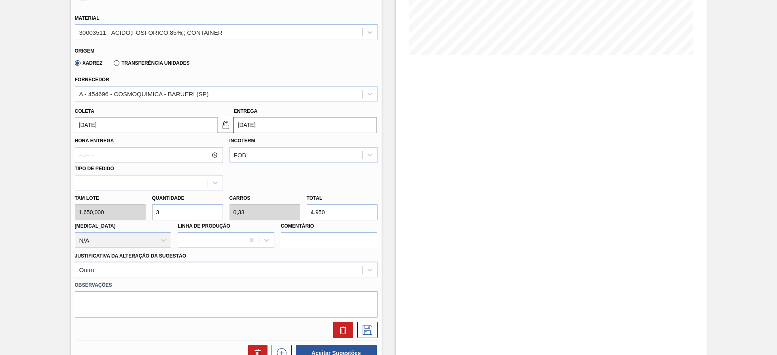
scroll to position [182, 0]
type input "3"
click at [374, 334] on button at bounding box center [367, 330] width 20 height 16
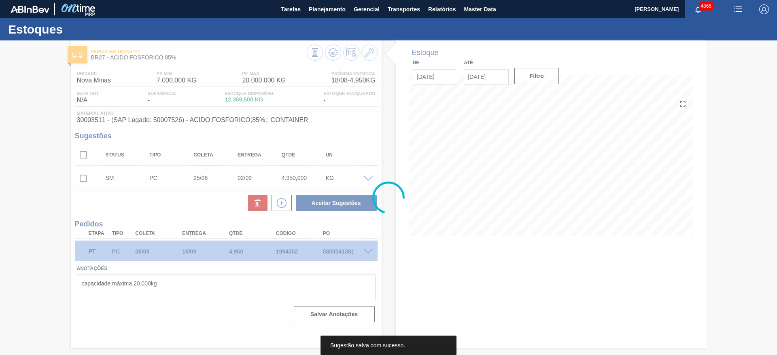
scroll to position [0, 0]
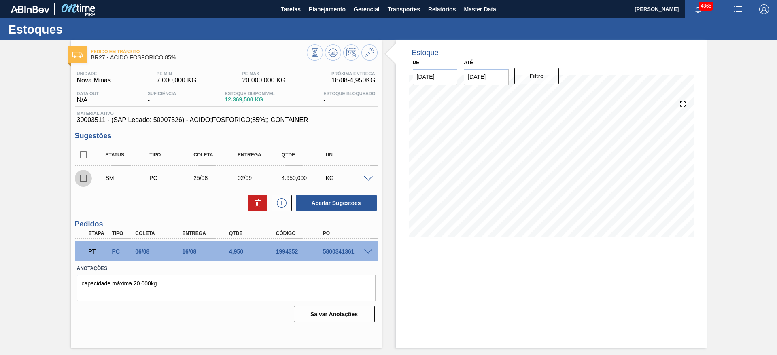
click at [85, 183] on input "checkbox" at bounding box center [83, 178] width 17 height 17
click at [353, 200] on button "Aceitar Sugestões" at bounding box center [336, 203] width 81 height 16
checkbox input "false"
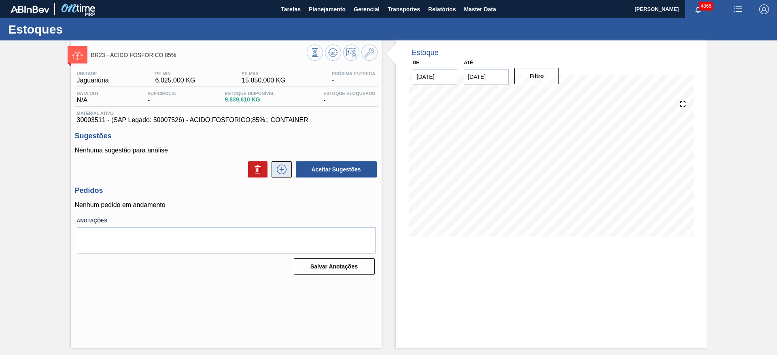
click at [282, 167] on icon at bounding box center [281, 170] width 13 height 10
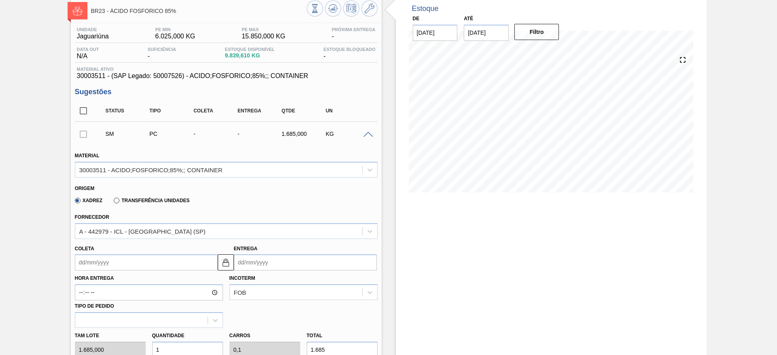
scroll to position [61, 0]
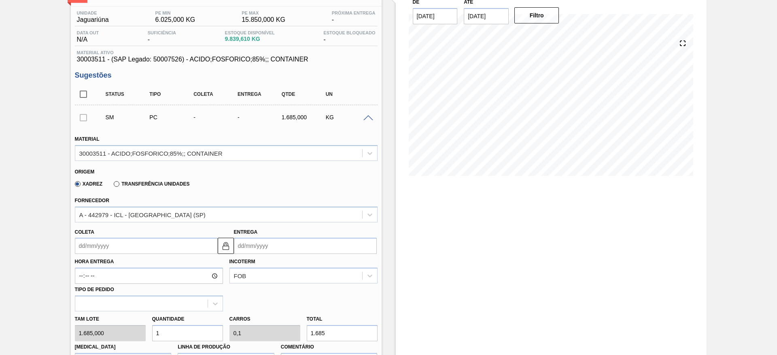
click at [190, 247] on input "Coleta" at bounding box center [146, 246] width 143 height 16
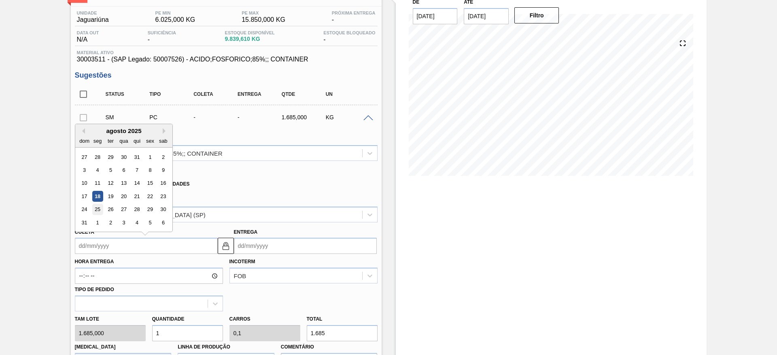
click at [100, 208] on div "25" at bounding box center [97, 209] width 11 height 11
type input "[DATE]"
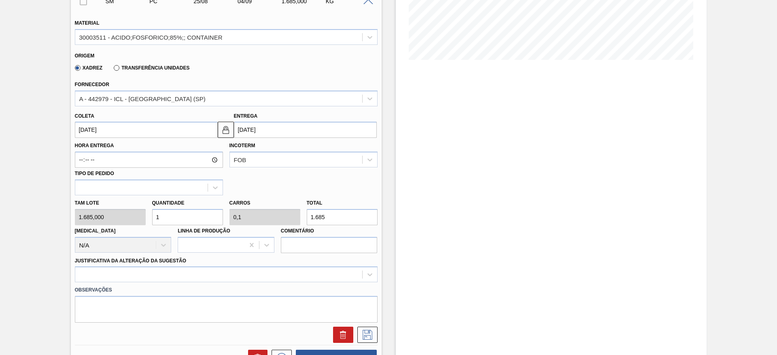
scroll to position [182, 0]
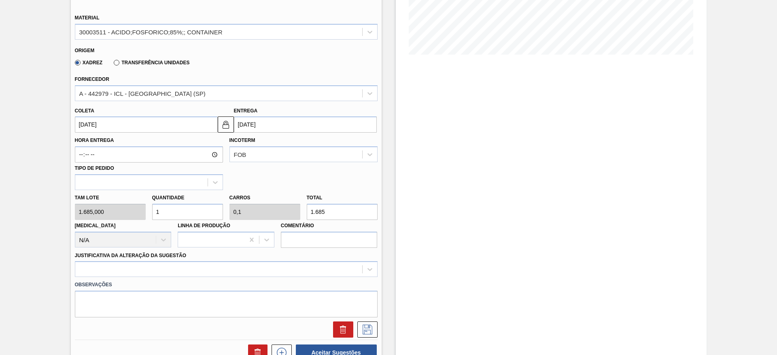
drag, startPoint x: 166, startPoint y: 211, endPoint x: 151, endPoint y: 214, distance: 15.8
click at [151, 214] on div "Quantidade 1" at bounding box center [187, 206] width 77 height 28
type input "3"
type input "0,3"
type input "5.055"
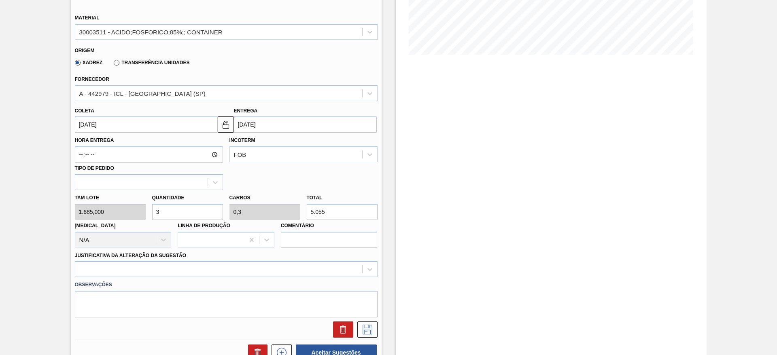
drag, startPoint x: 155, startPoint y: 208, endPoint x: 149, endPoint y: 211, distance: 6.9
click at [149, 211] on div "Quantidade 3" at bounding box center [187, 206] width 77 height 28
type input "2"
type input "0,2"
type input "3.370"
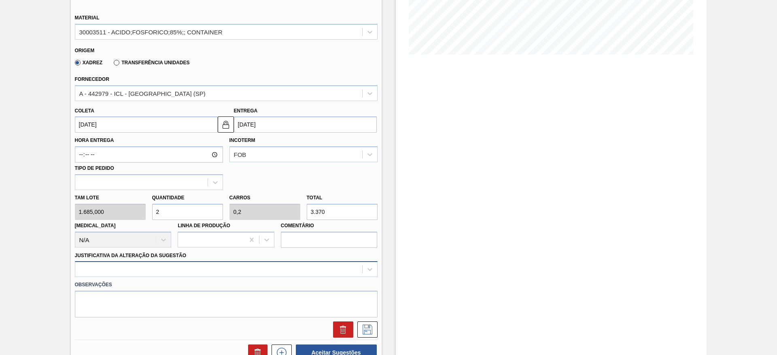
type input "2"
click at [329, 270] on div at bounding box center [226, 269] width 303 height 16
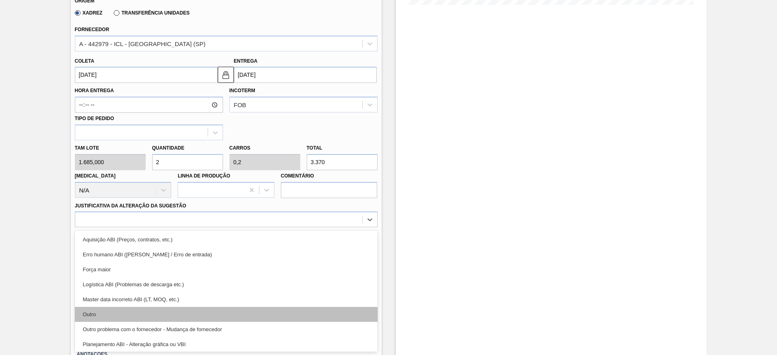
click at [339, 315] on div "Outro" at bounding box center [226, 314] width 303 height 15
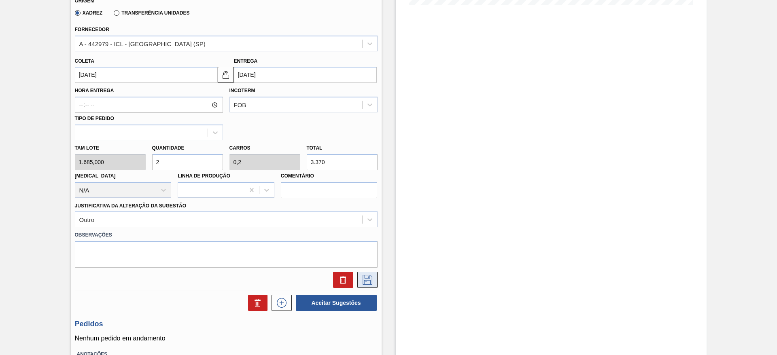
click at [372, 276] on icon at bounding box center [367, 280] width 13 height 10
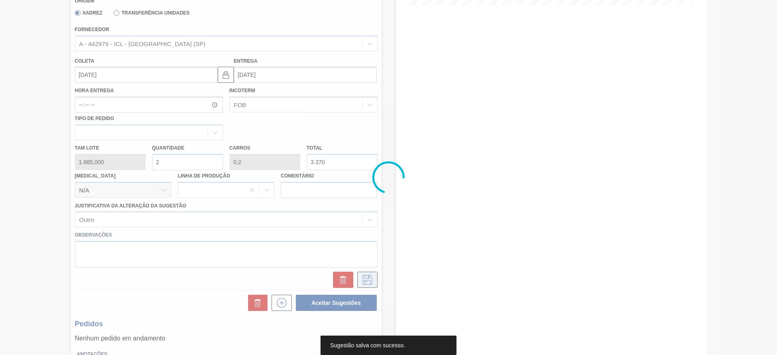
scroll to position [0, 0]
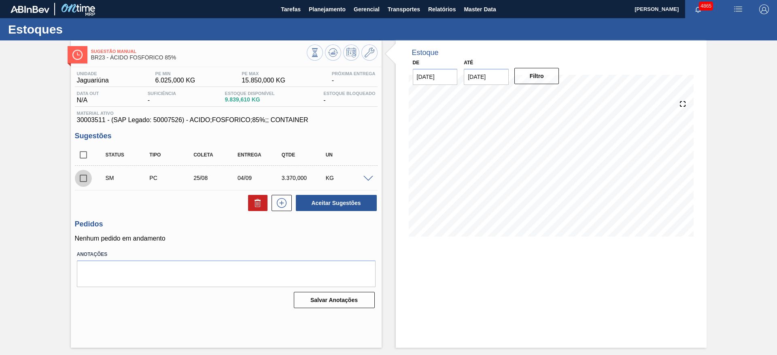
click at [88, 178] on input "checkbox" at bounding box center [83, 178] width 17 height 17
click at [357, 202] on button "Aceitar Sugestões" at bounding box center [336, 203] width 81 height 16
checkbox input "false"
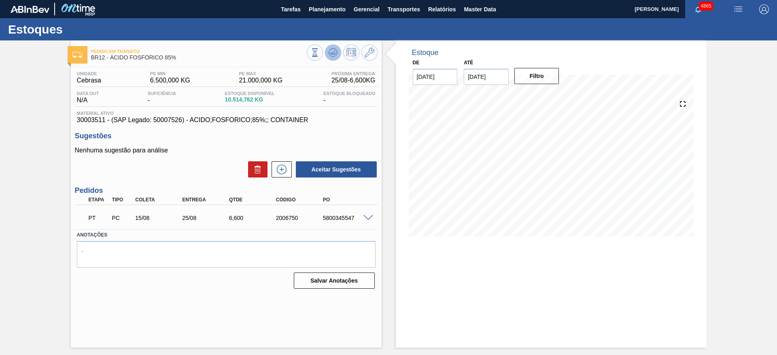
click at [319, 54] on icon at bounding box center [314, 52] width 9 height 9
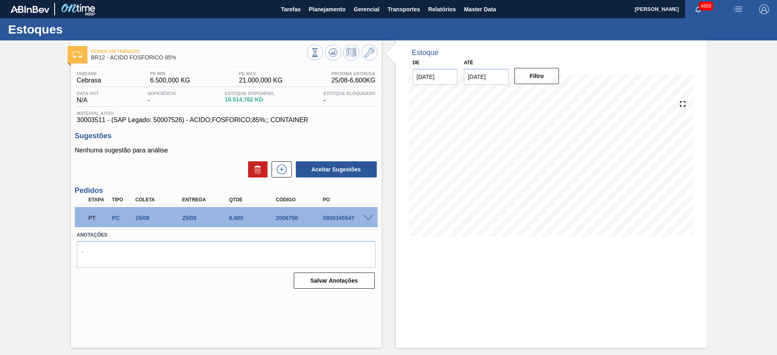
click at [187, 310] on div "Pedido em Trânsito BR12 - ÁCIDO FOSFÓRICO 85% Unidade Cebrasa PE MIN 6.500,000 …" at bounding box center [226, 194] width 311 height 308
click at [286, 168] on icon at bounding box center [281, 170] width 13 height 10
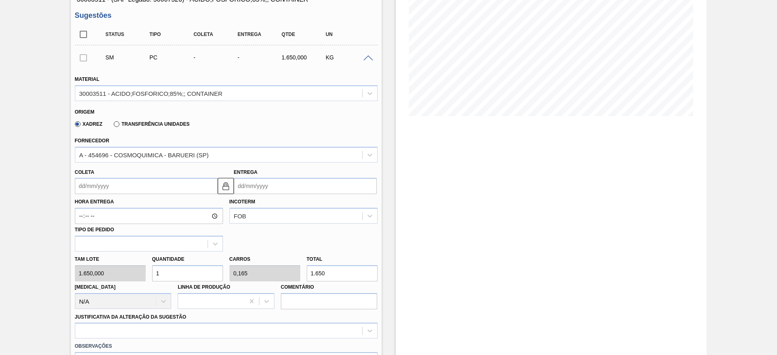
scroll to position [121, 0]
click at [168, 182] on input "Coleta" at bounding box center [146, 185] width 143 height 16
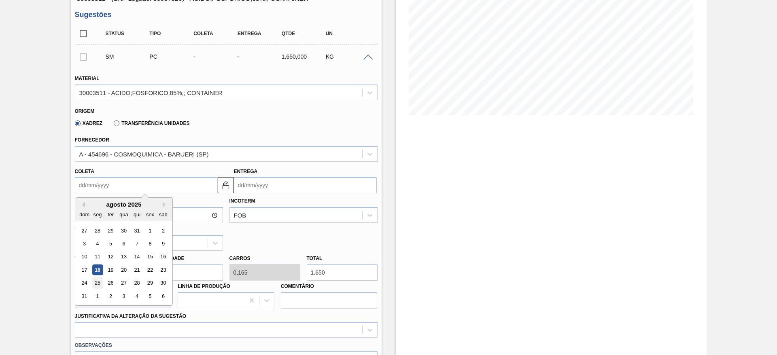
click at [99, 283] on div "25" at bounding box center [97, 283] width 11 height 11
type input "[DATE]"
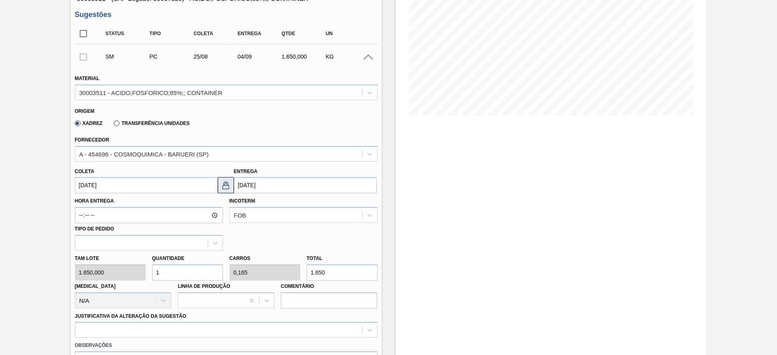
click at [226, 191] on button at bounding box center [226, 185] width 16 height 16
drag, startPoint x: 176, startPoint y: 274, endPoint x: 167, endPoint y: 274, distance: 8.9
click at [167, 274] on input "1" at bounding box center [187, 273] width 71 height 16
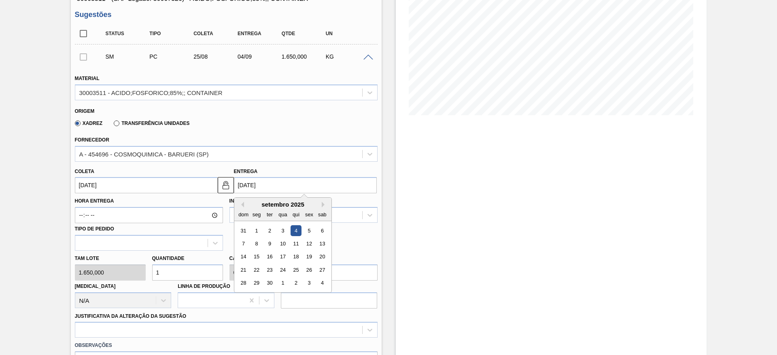
click at [251, 184] on input "[DATE]" at bounding box center [305, 185] width 143 height 16
click at [274, 230] on div "2" at bounding box center [269, 230] width 11 height 11
type input "[DATE]"
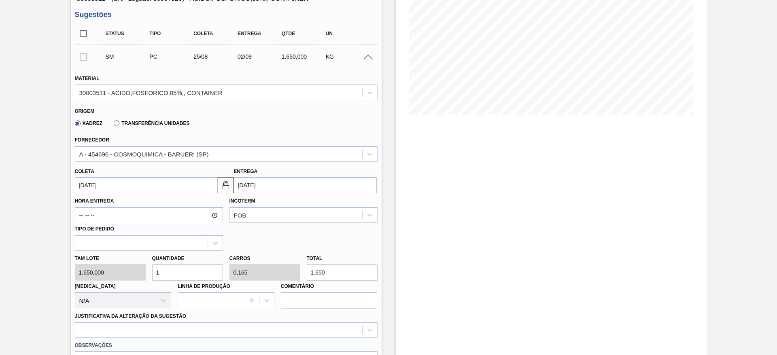
click at [134, 273] on div "Tam lote 1.650,000 Quantidade 1 Carros 0,165 Total 1.650 [MEDICAL_DATA] N/A Lin…" at bounding box center [226, 280] width 309 height 58
type input "3"
type input "0,495"
type input "4.950"
type input "3"
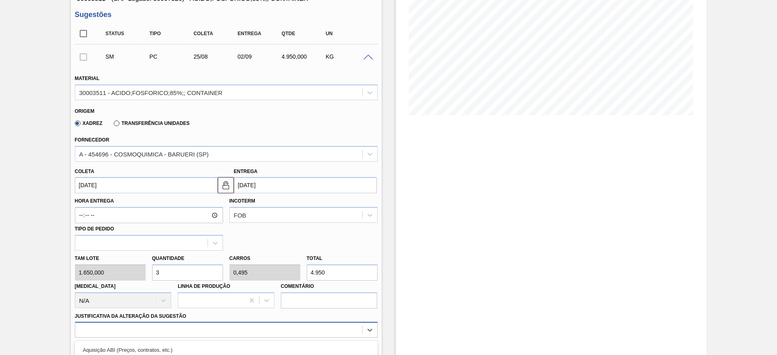
click at [302, 329] on div "option Outro problema com o fornecedor - Mudança de fornecedor focused, 7 of 18…" at bounding box center [226, 330] width 303 height 16
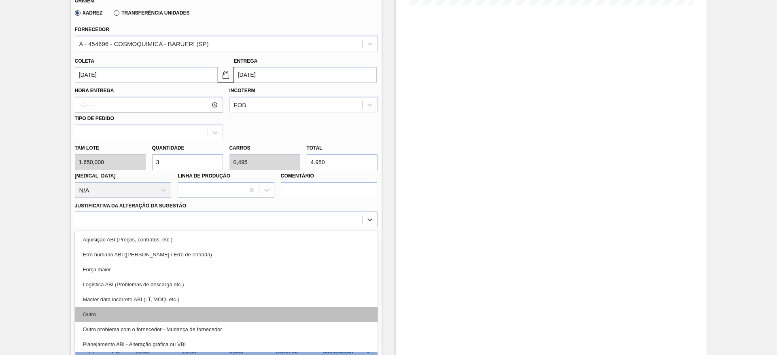
click at [195, 308] on div "Outro" at bounding box center [226, 314] width 303 height 15
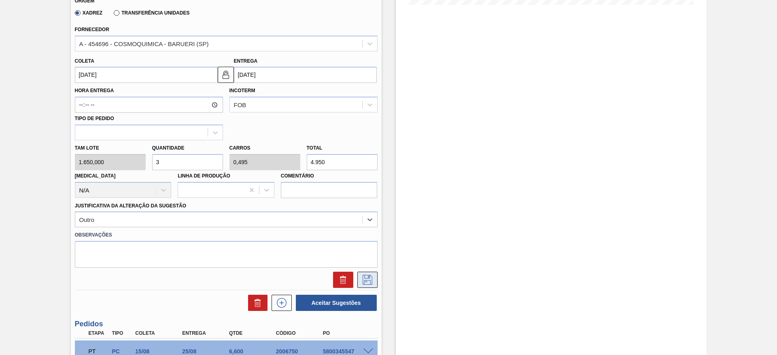
click at [358, 281] on button at bounding box center [367, 280] width 20 height 16
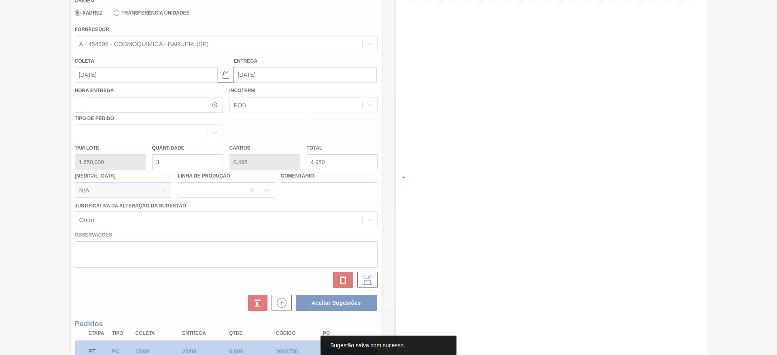
scroll to position [0, 0]
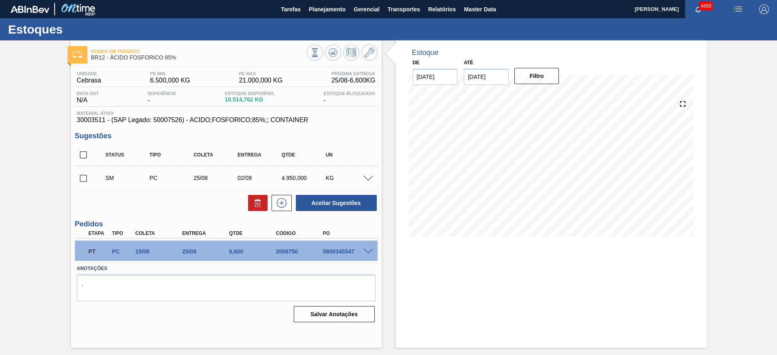
click at [369, 179] on span at bounding box center [368, 179] width 10 height 6
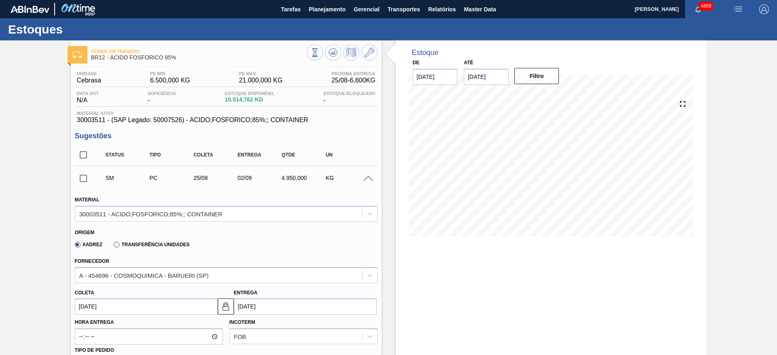
click at [369, 179] on span at bounding box center [368, 179] width 10 height 6
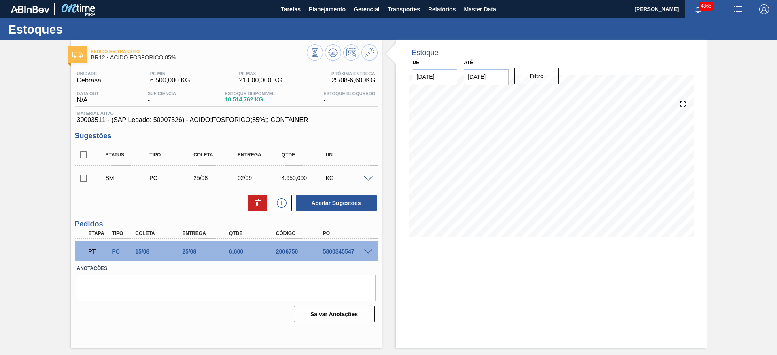
click at [90, 176] on input "checkbox" at bounding box center [83, 178] width 17 height 17
click at [344, 203] on button "Aceitar Sugestões" at bounding box center [336, 203] width 81 height 16
checkbox input "false"
